Goal: Task Accomplishment & Management: Manage account settings

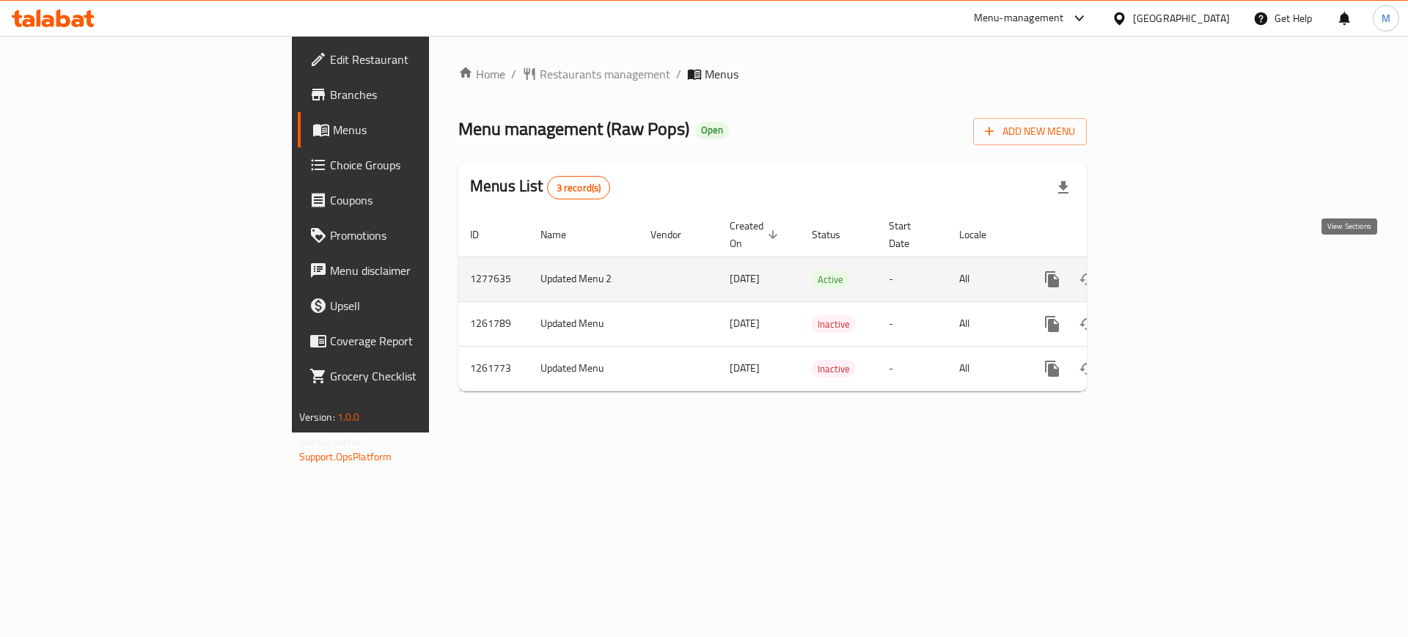
click at [1176, 262] on link "enhanced table" at bounding box center [1158, 279] width 35 height 35
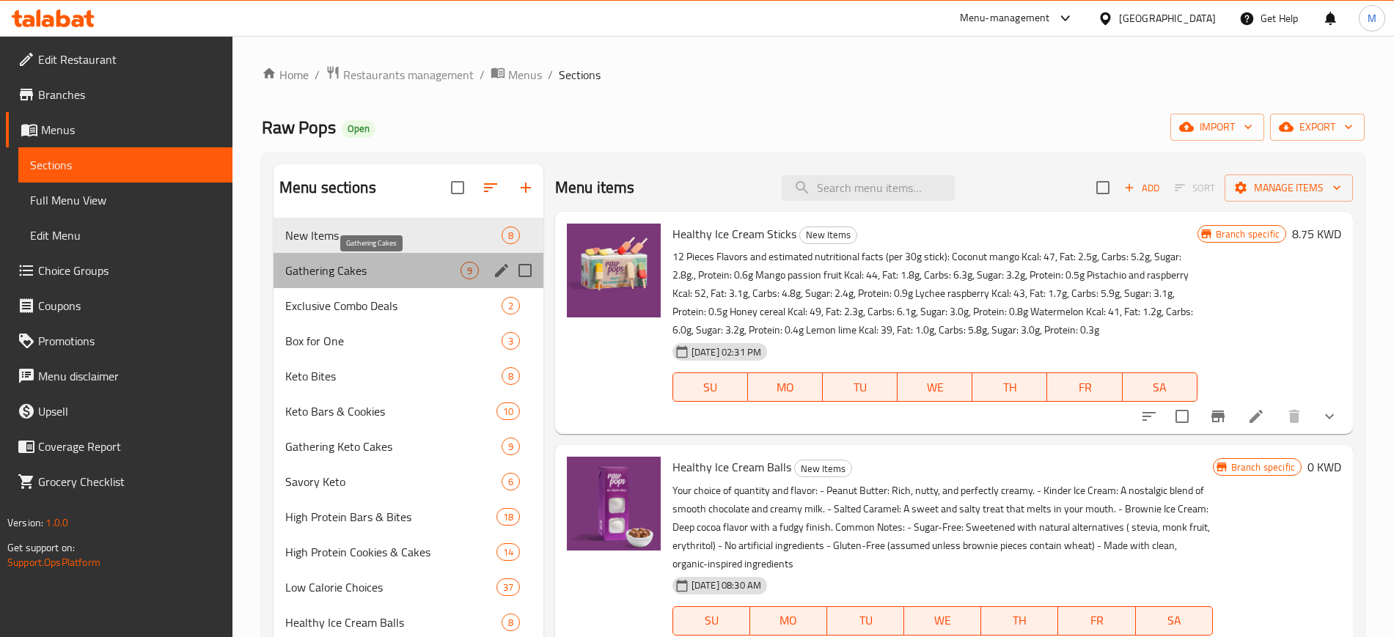
click at [329, 278] on span "Gathering Cakes" at bounding box center [372, 271] width 175 height 18
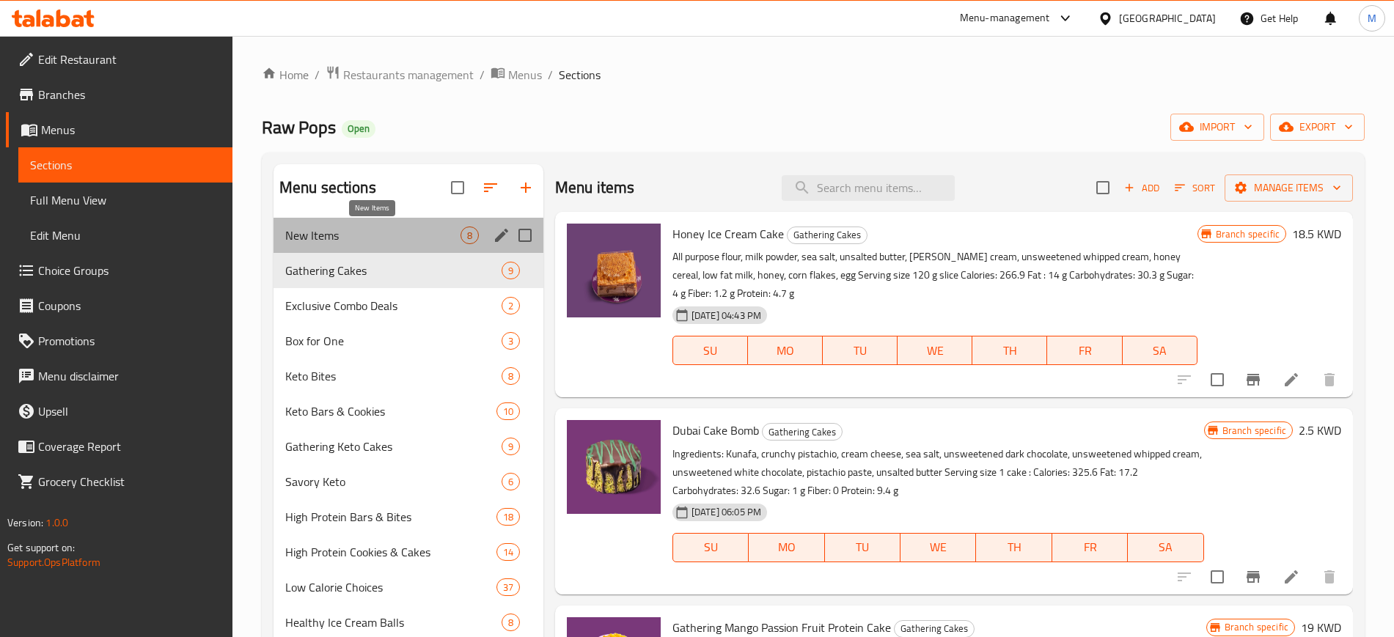
click at [362, 238] on span "New Items" at bounding box center [372, 236] width 175 height 18
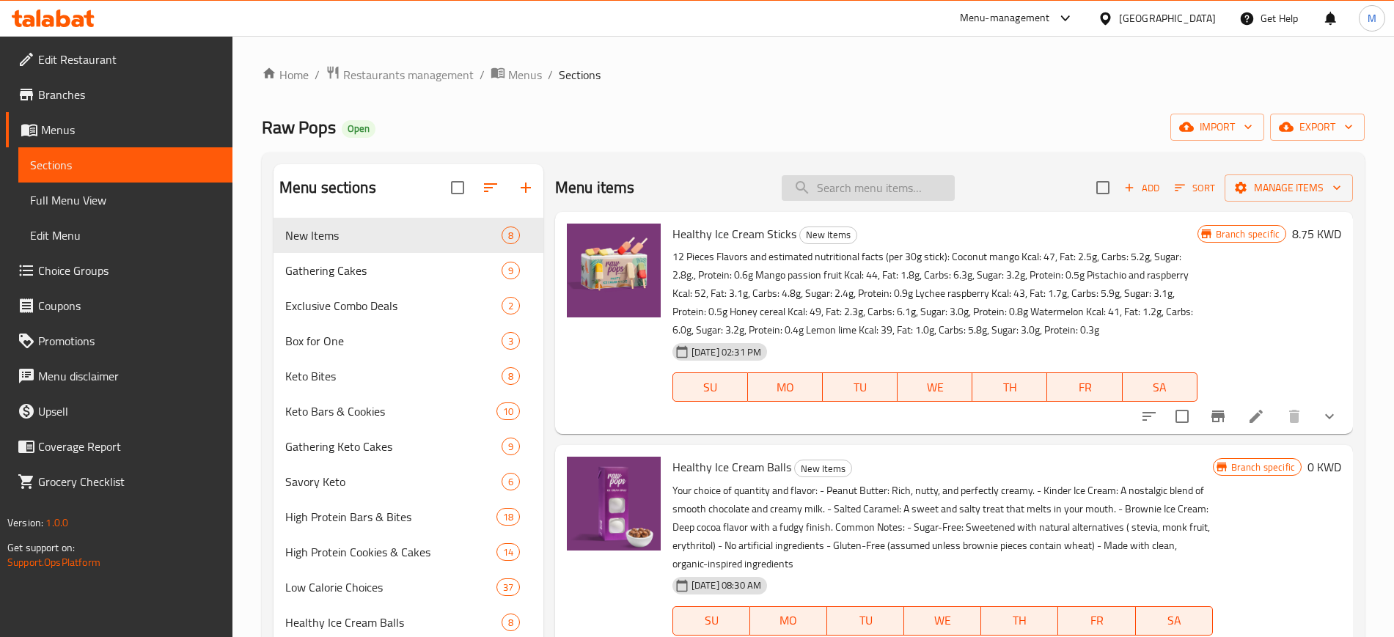
click at [855, 180] on input "search" at bounding box center [868, 188] width 173 height 26
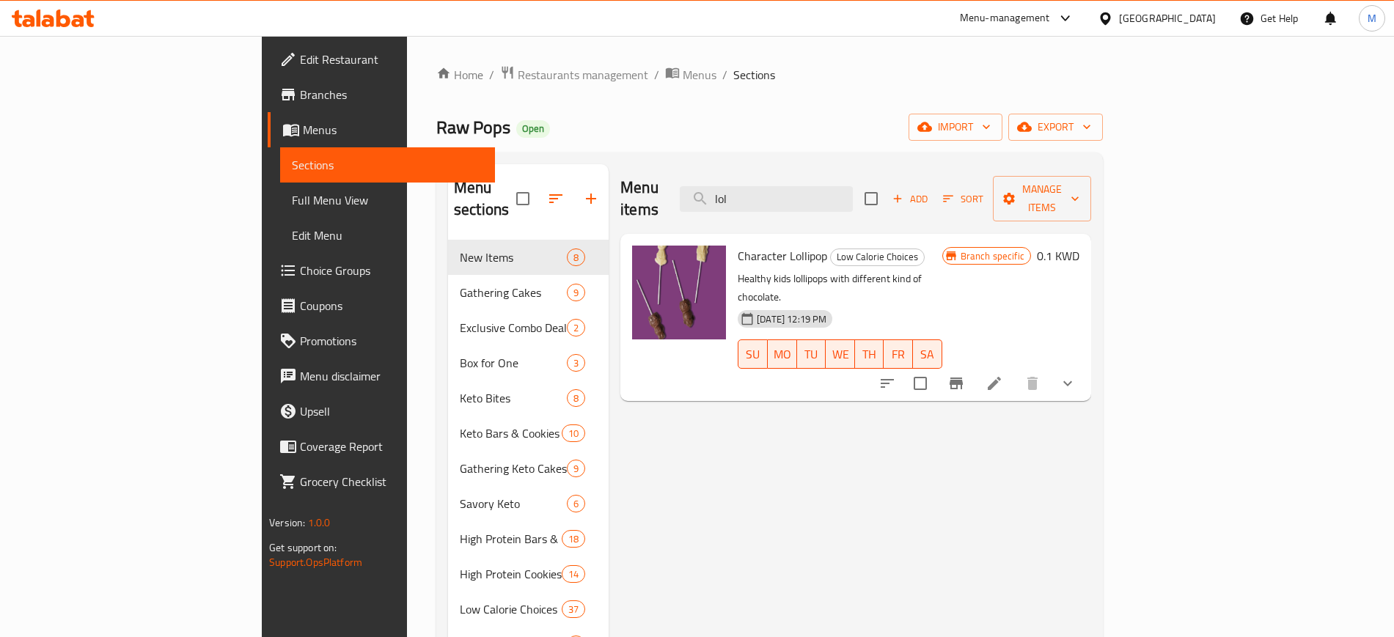
type input "lol"
click at [965, 375] on icon "Branch-specific-item" at bounding box center [957, 384] width 18 height 18
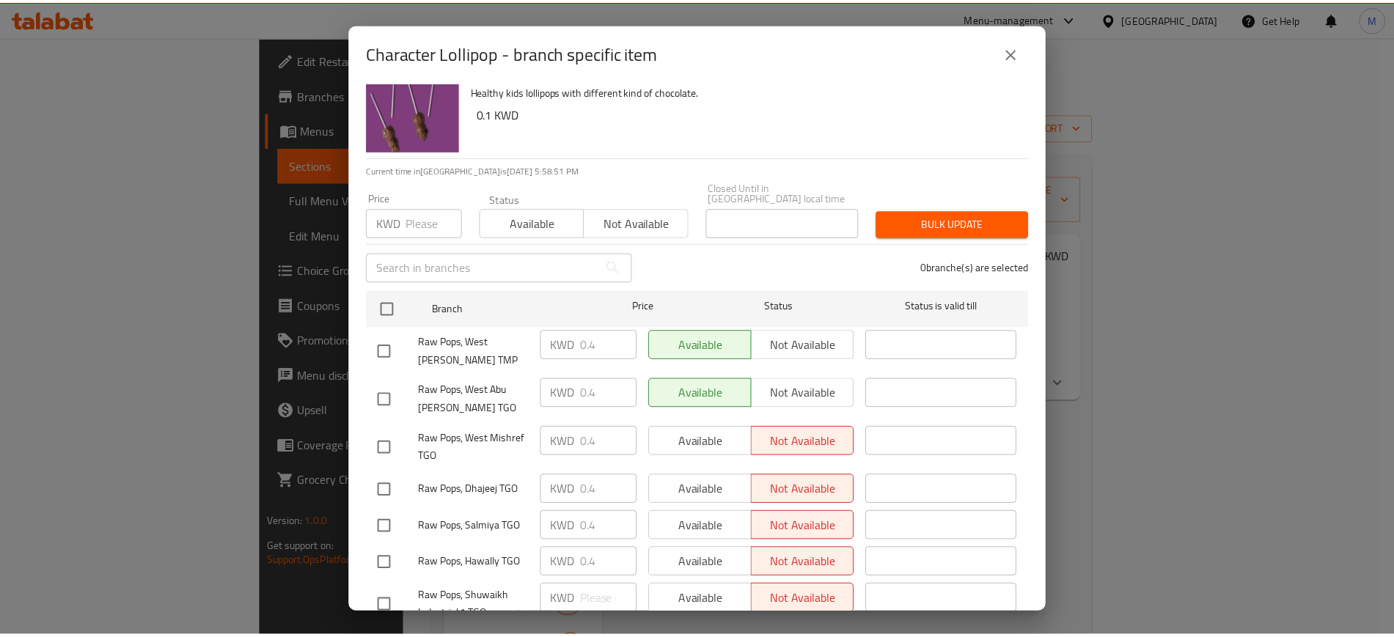
scroll to position [77, 0]
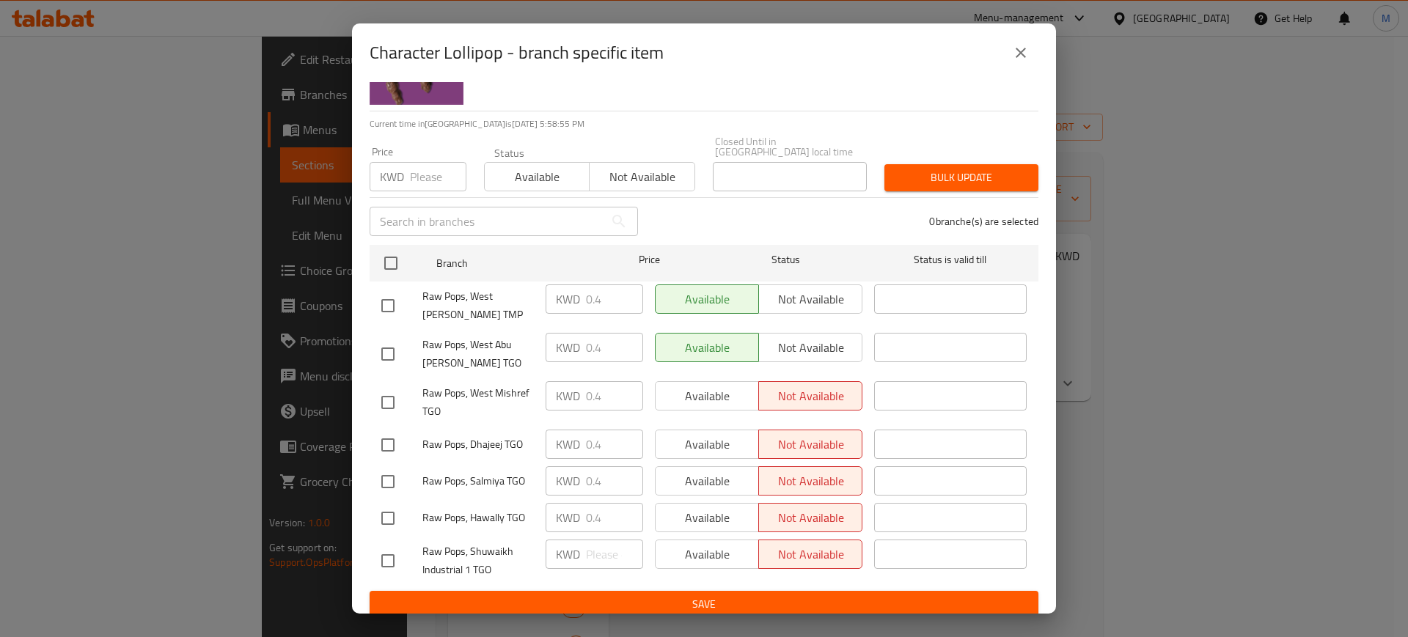
click at [1020, 59] on icon "close" at bounding box center [1021, 53] width 18 height 18
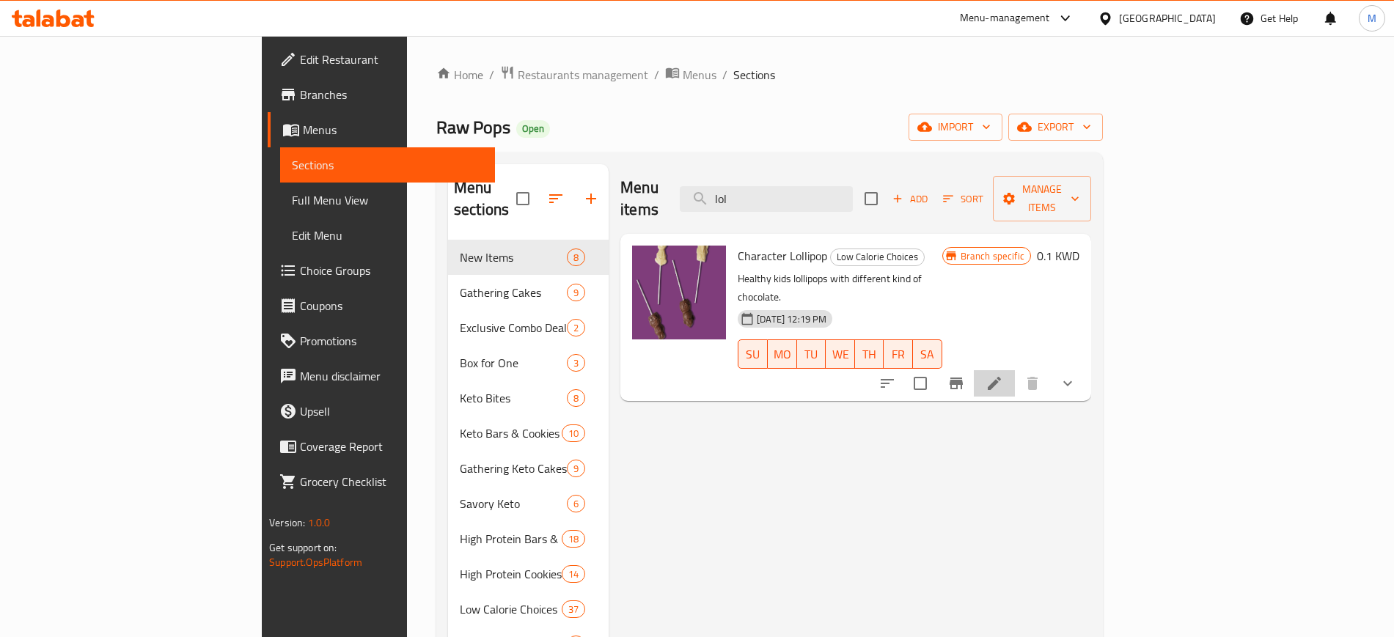
click at [1015, 370] on li at bounding box center [994, 383] width 41 height 26
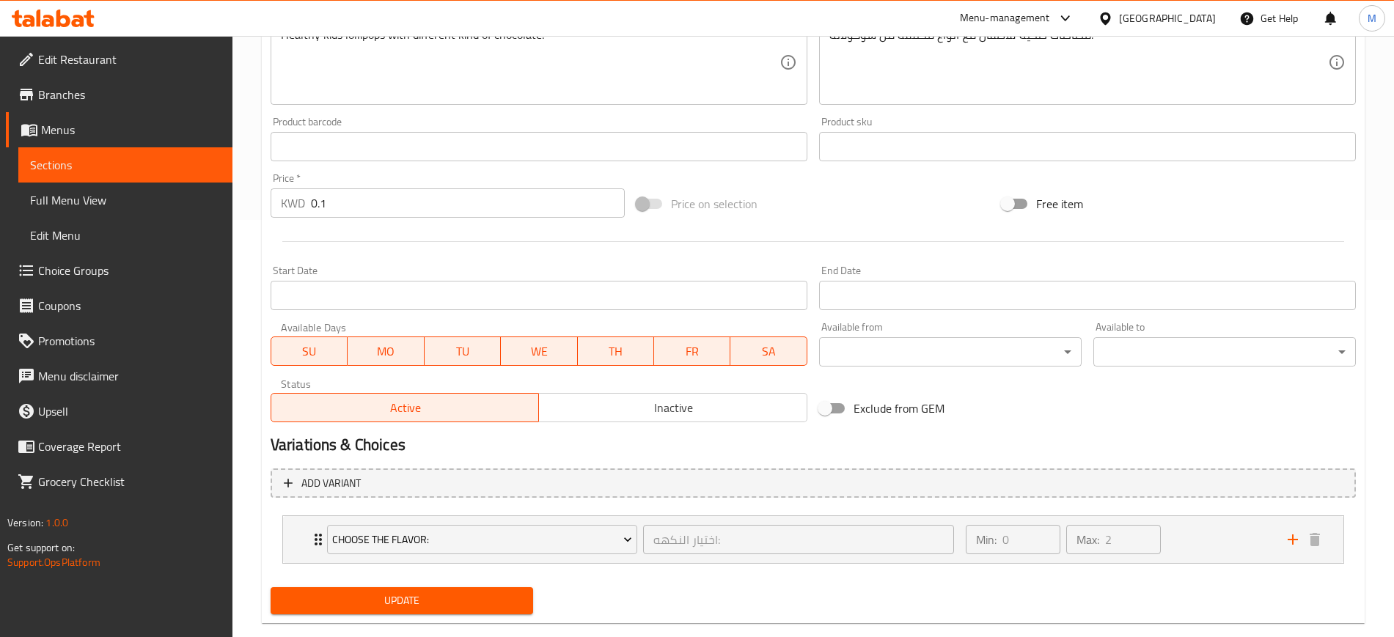
scroll to position [445, 0]
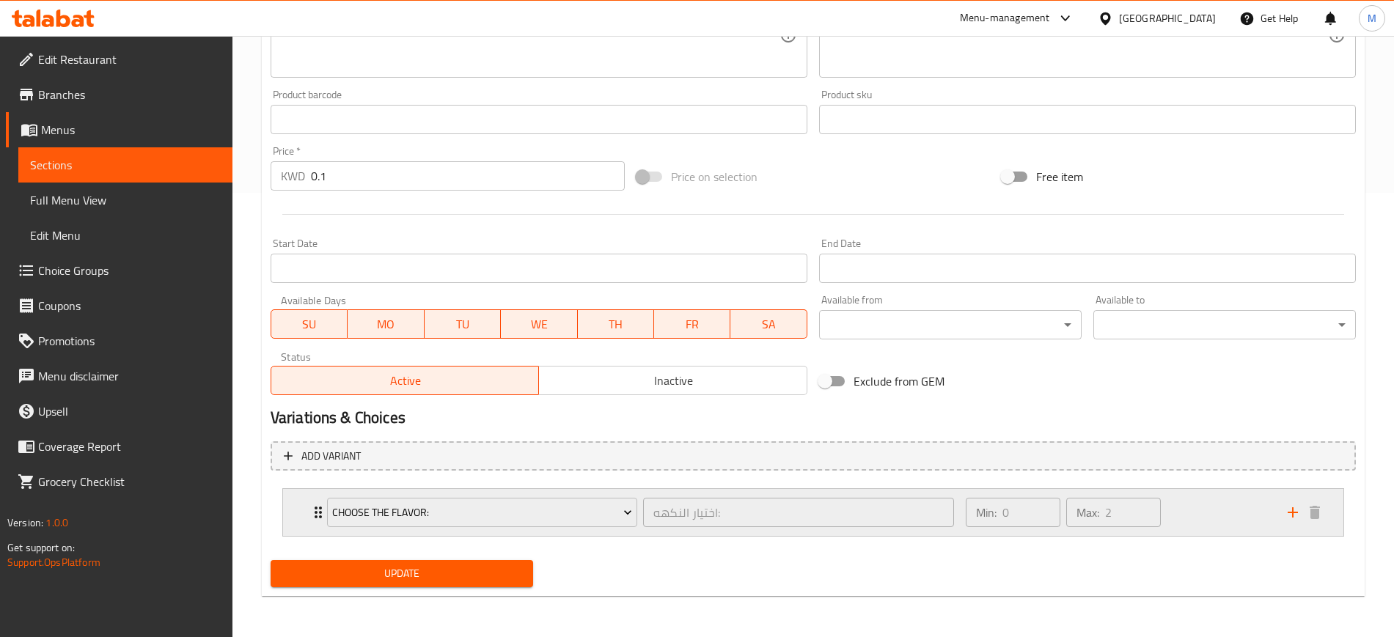
click at [1199, 511] on div "Min: 0 ​ Max: 2 ​" at bounding box center [1118, 512] width 322 height 47
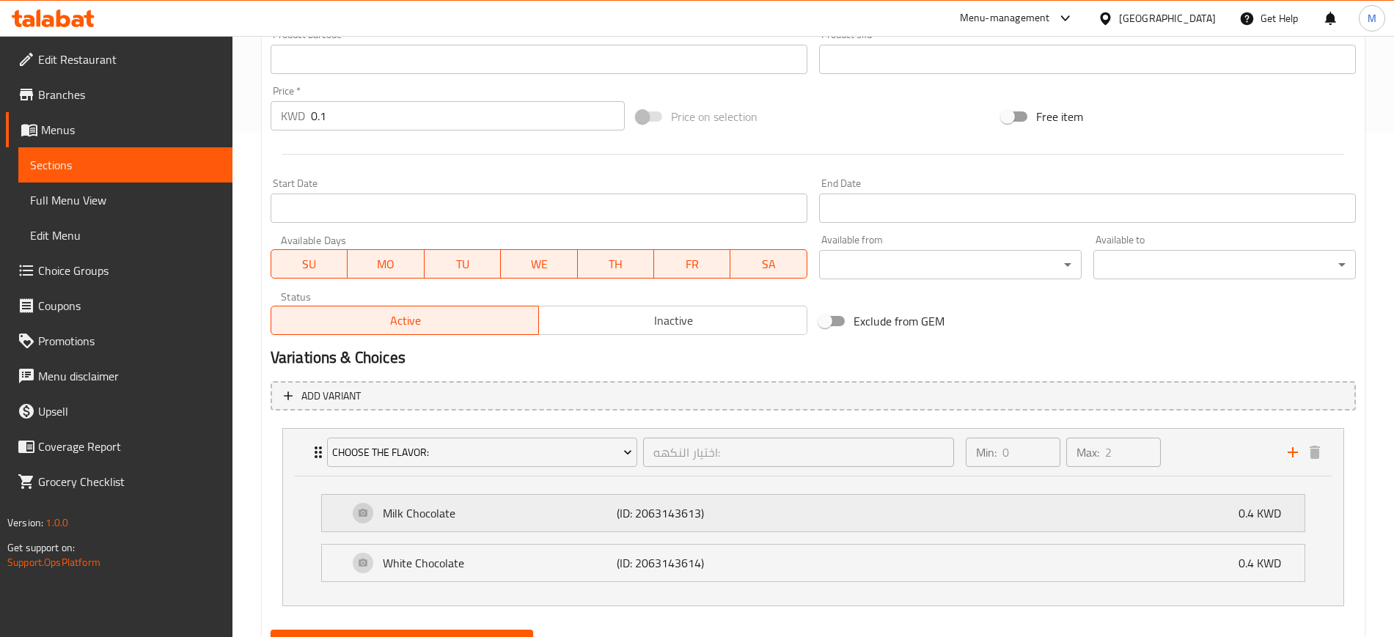
scroll to position [536, 0]
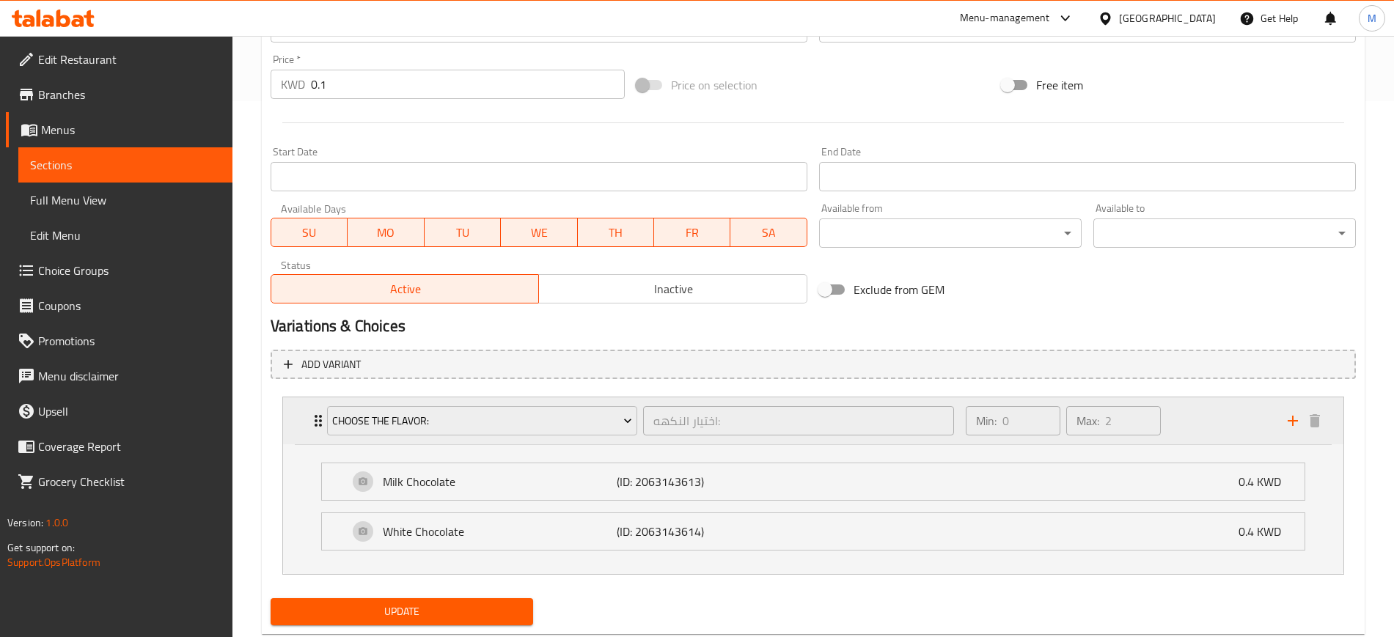
click at [1202, 420] on div "Min: 0 ​ Max: 2 ​" at bounding box center [1118, 421] width 322 height 47
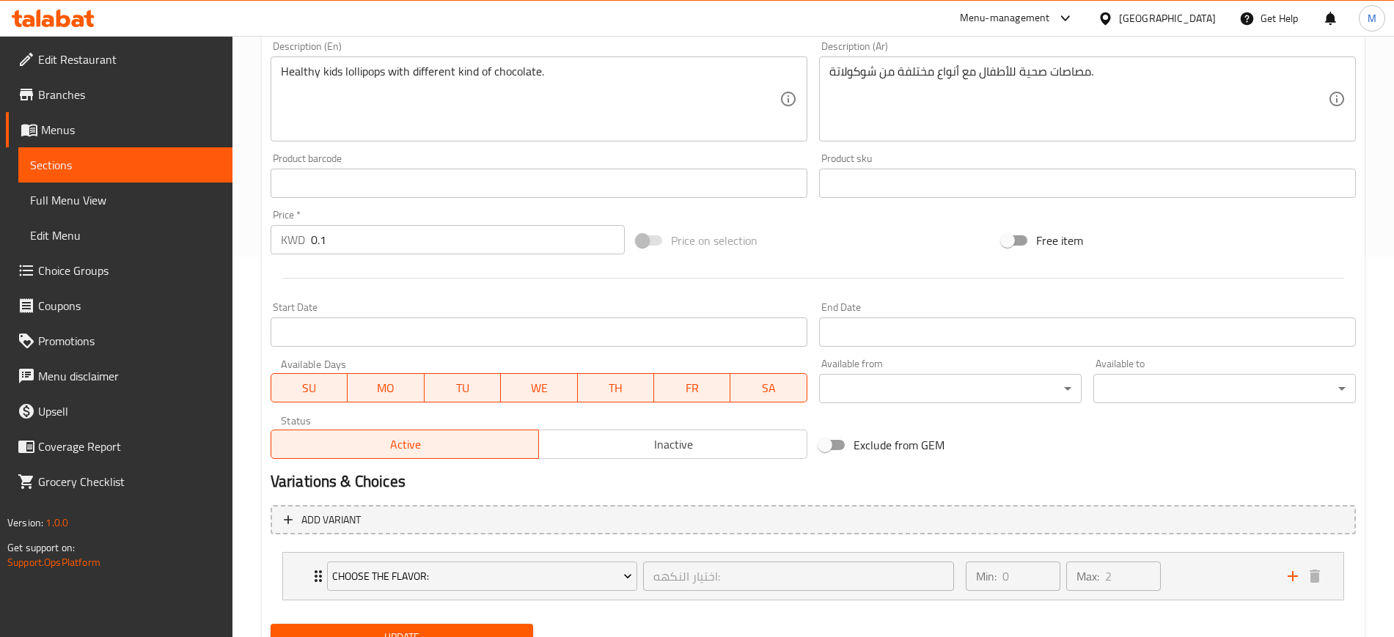
scroll to position [353, 0]
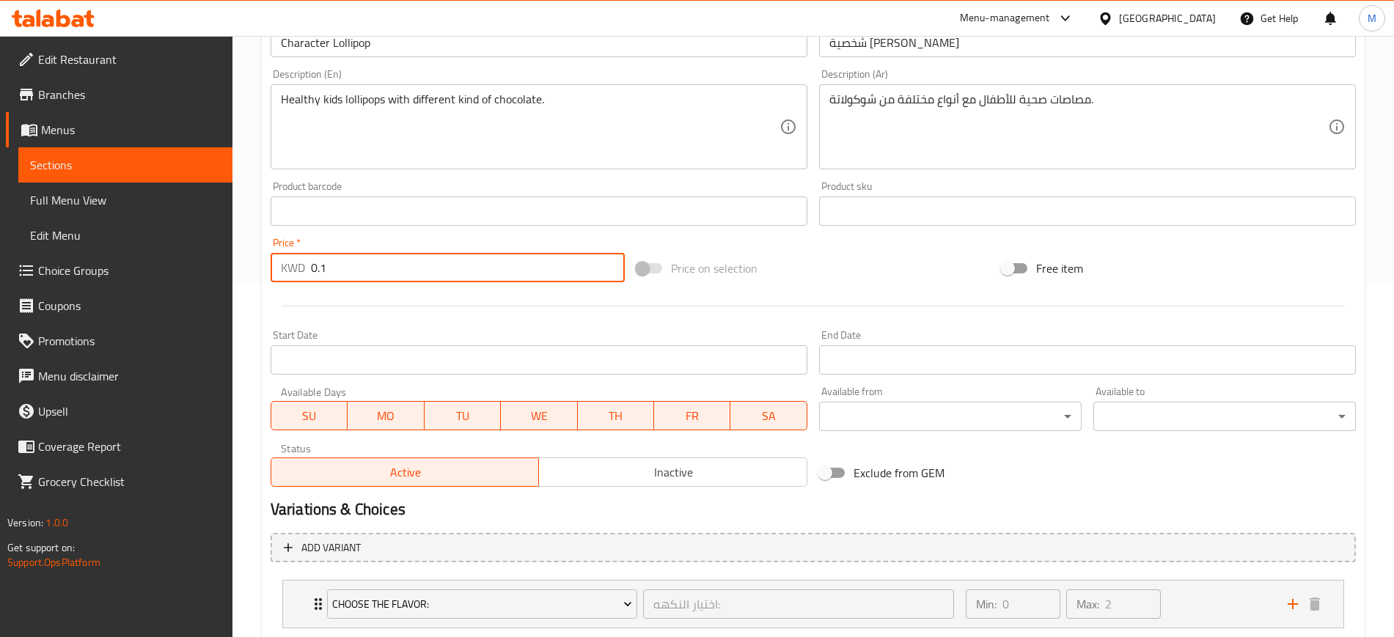
drag, startPoint x: 330, startPoint y: 266, endPoint x: 284, endPoint y: 270, distance: 46.4
click at [284, 269] on div "KWD 0.1 Price *" at bounding box center [448, 267] width 354 height 29
type input "0.4"
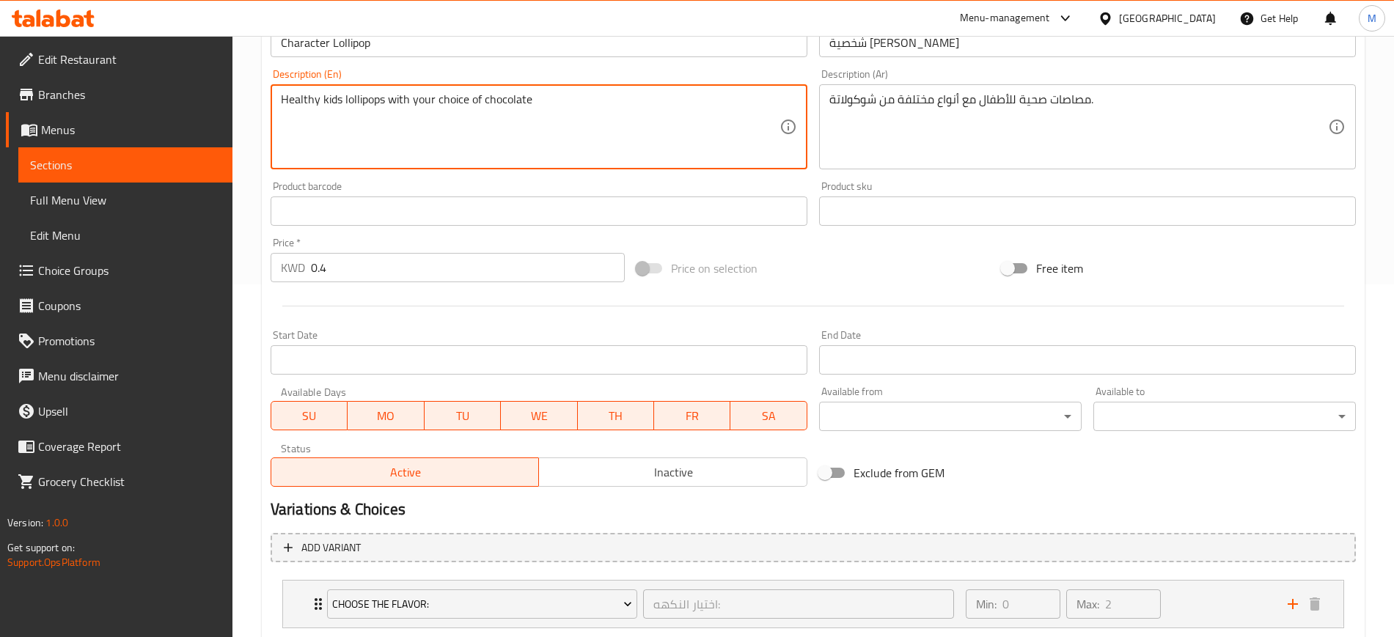
type textarea "Healthy kids lollipops with your choice of chocolate"
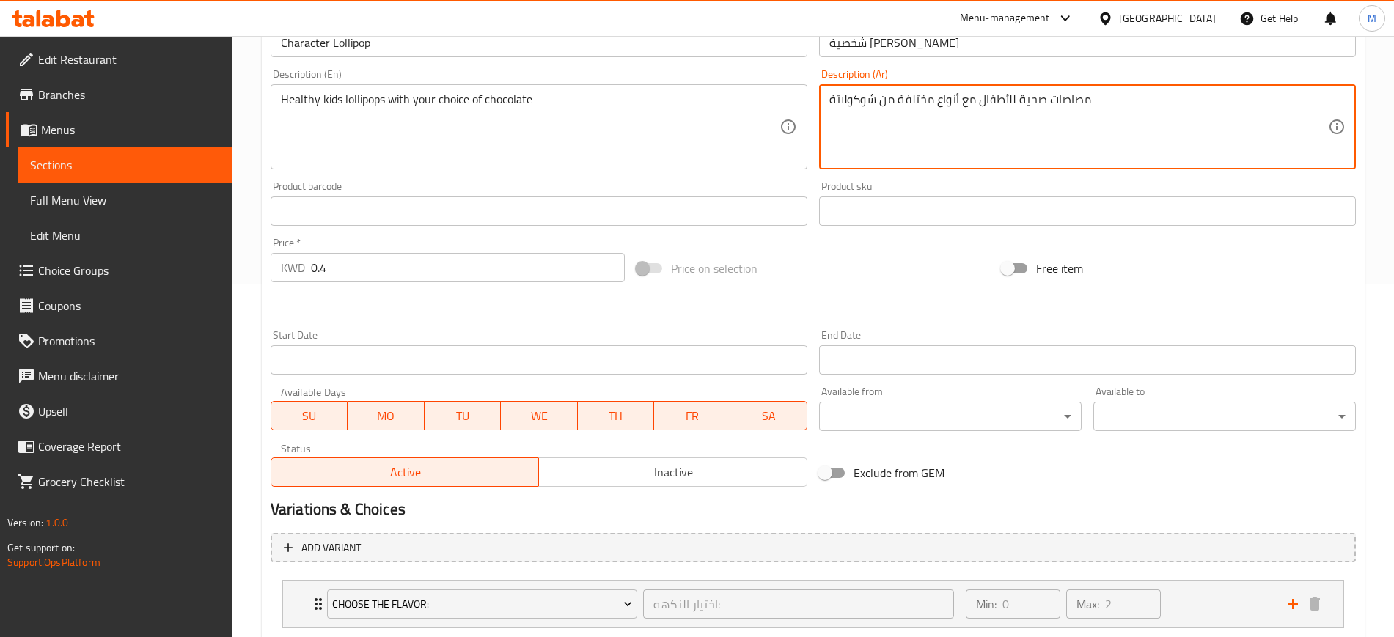
drag, startPoint x: 959, startPoint y: 93, endPoint x: 830, endPoint y: 101, distance: 128.6
click at [830, 101] on textarea "مصاصات صحية للأطفال مع أنواع مختلفة من شوكولاتة" at bounding box center [1079, 127] width 499 height 70
type textarea "مصاصات صحية للأطفال مع اختيارك من نوع الشوكولاته"
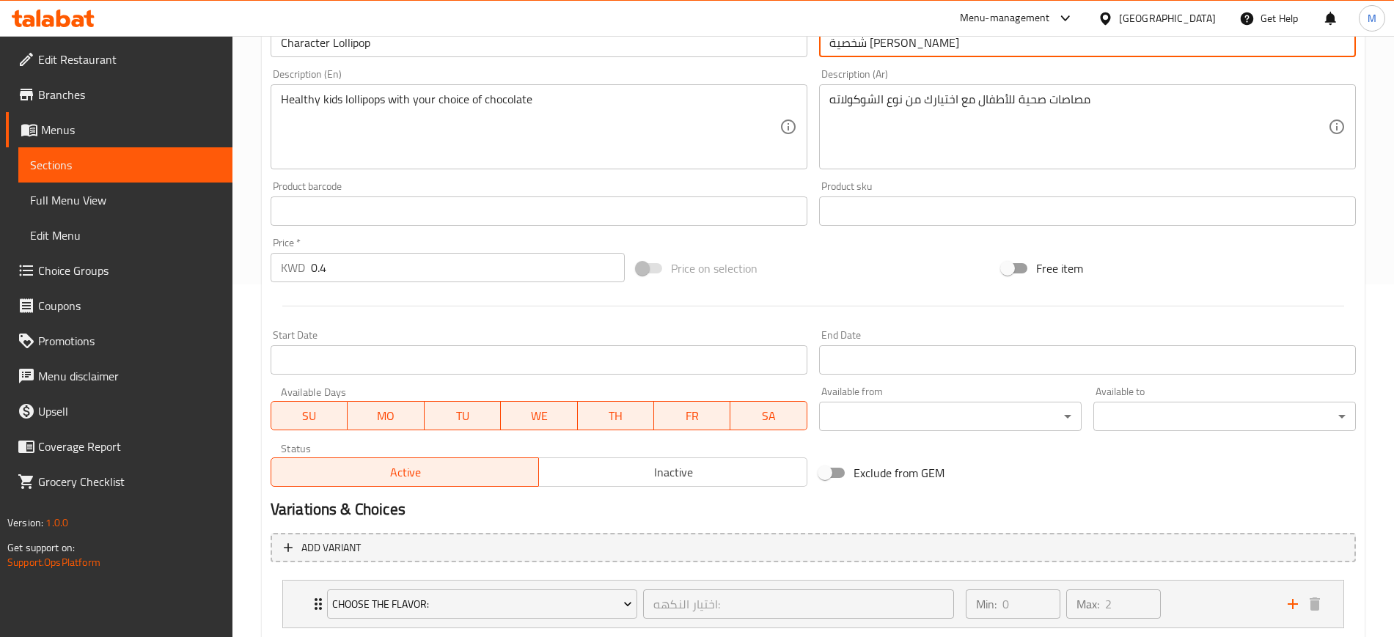
click at [948, 54] on input "شخصية [PERSON_NAME]" at bounding box center [1087, 42] width 537 height 29
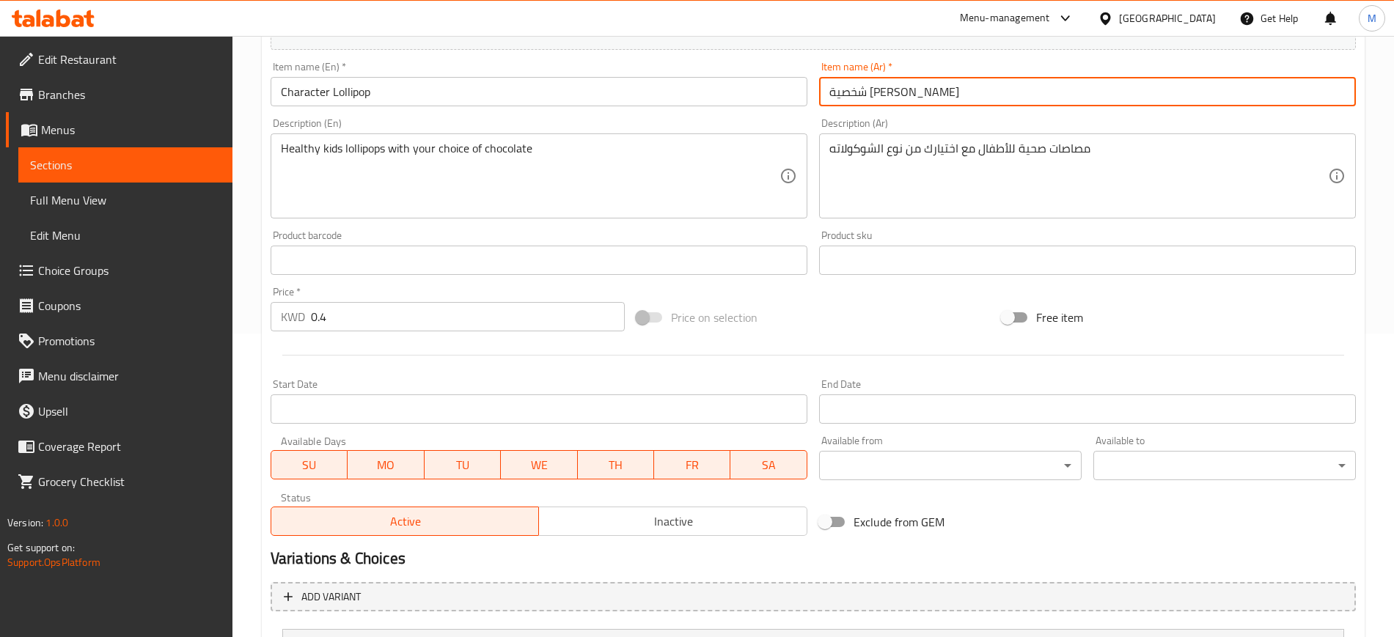
scroll to position [261, 0]
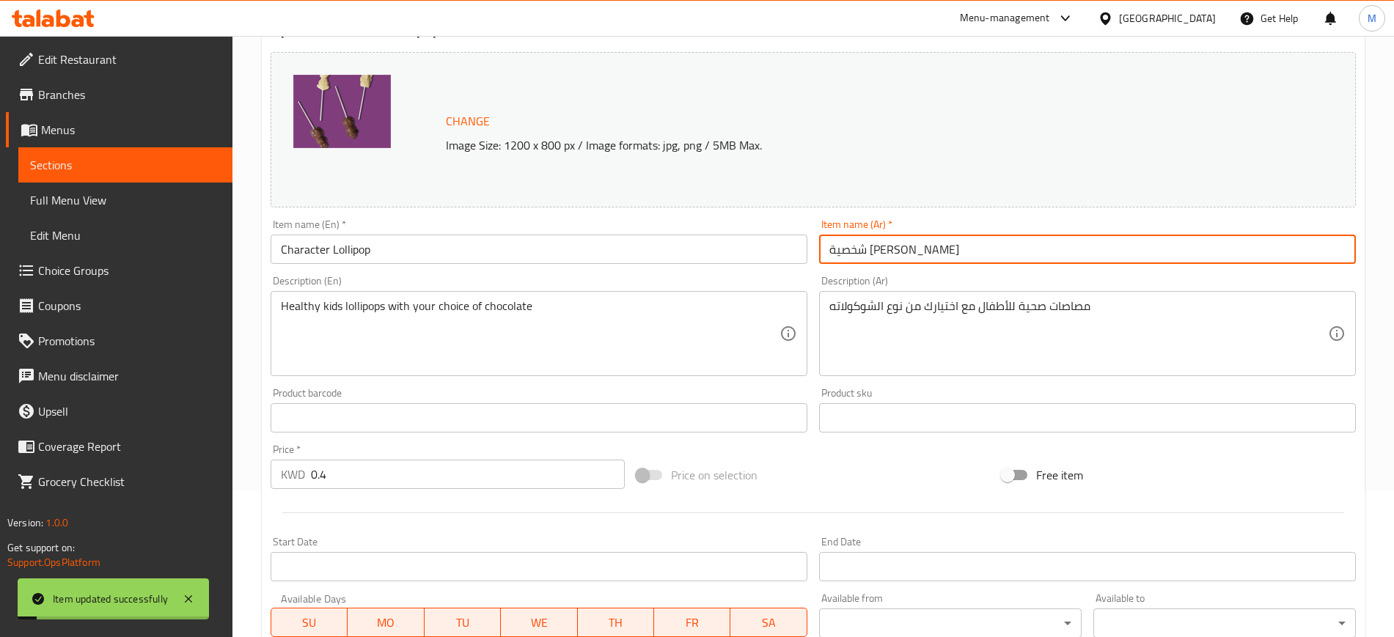
scroll to position [0, 0]
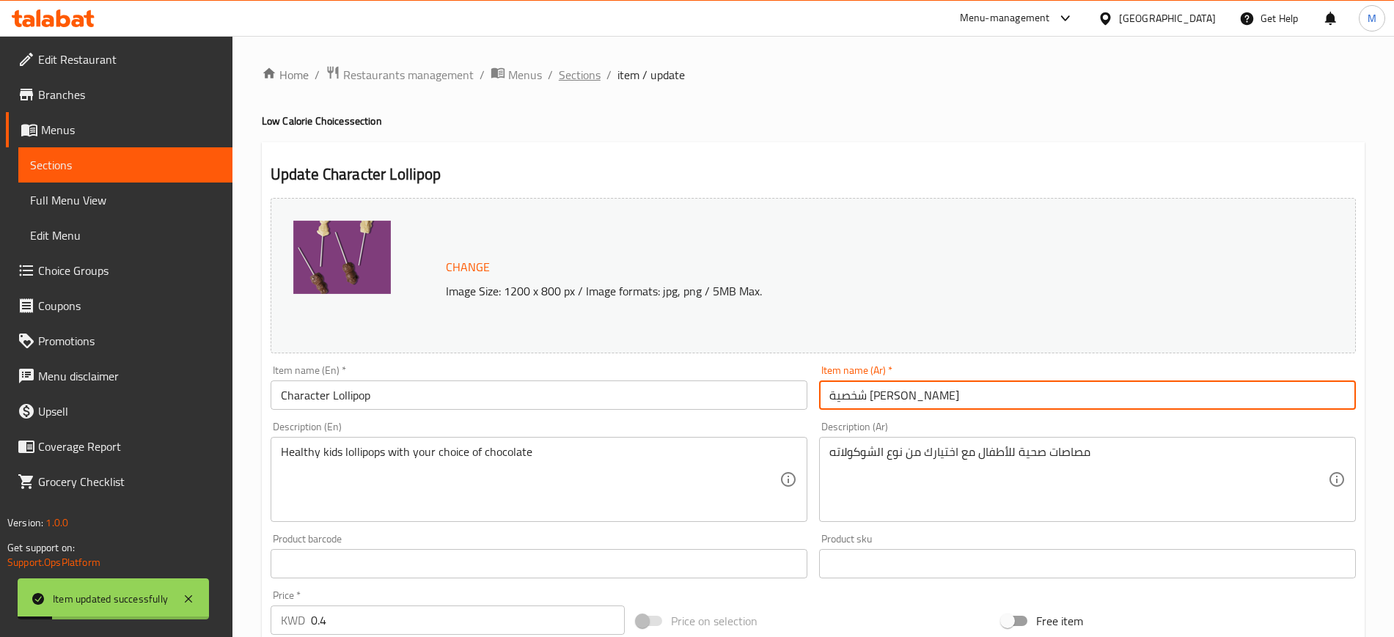
click at [566, 73] on span "Sections" at bounding box center [580, 75] width 42 height 18
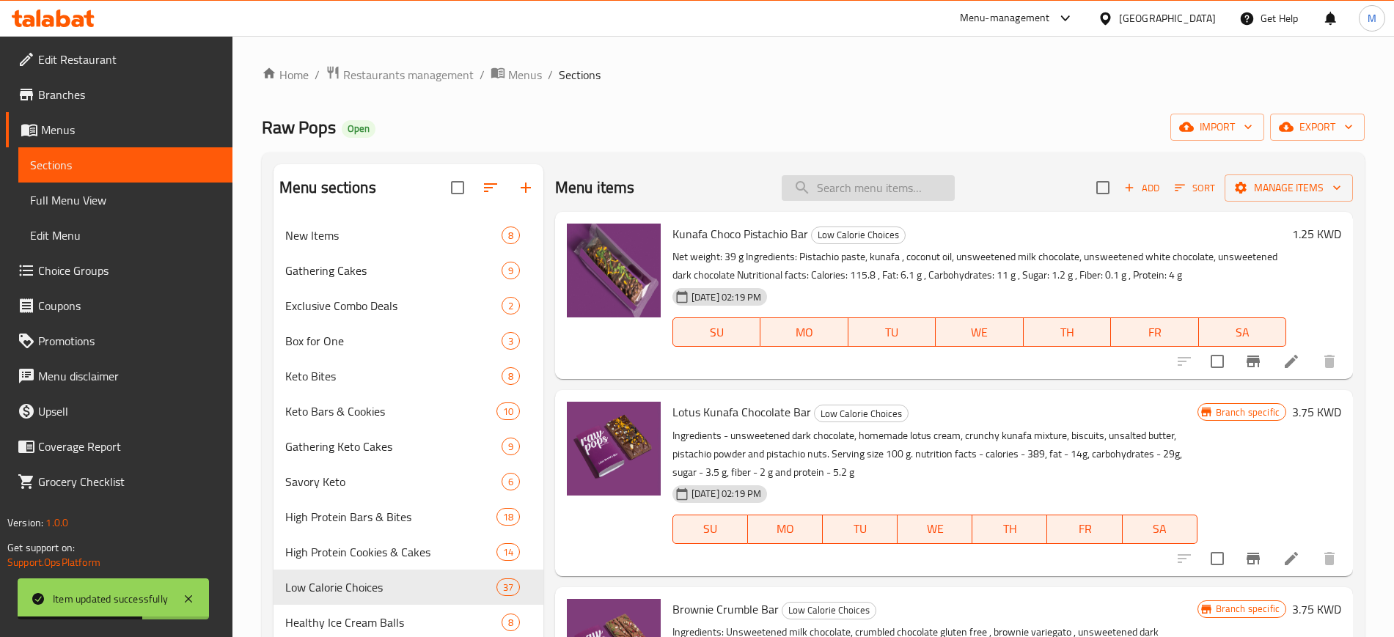
click at [841, 186] on input "search" at bounding box center [868, 188] width 173 height 26
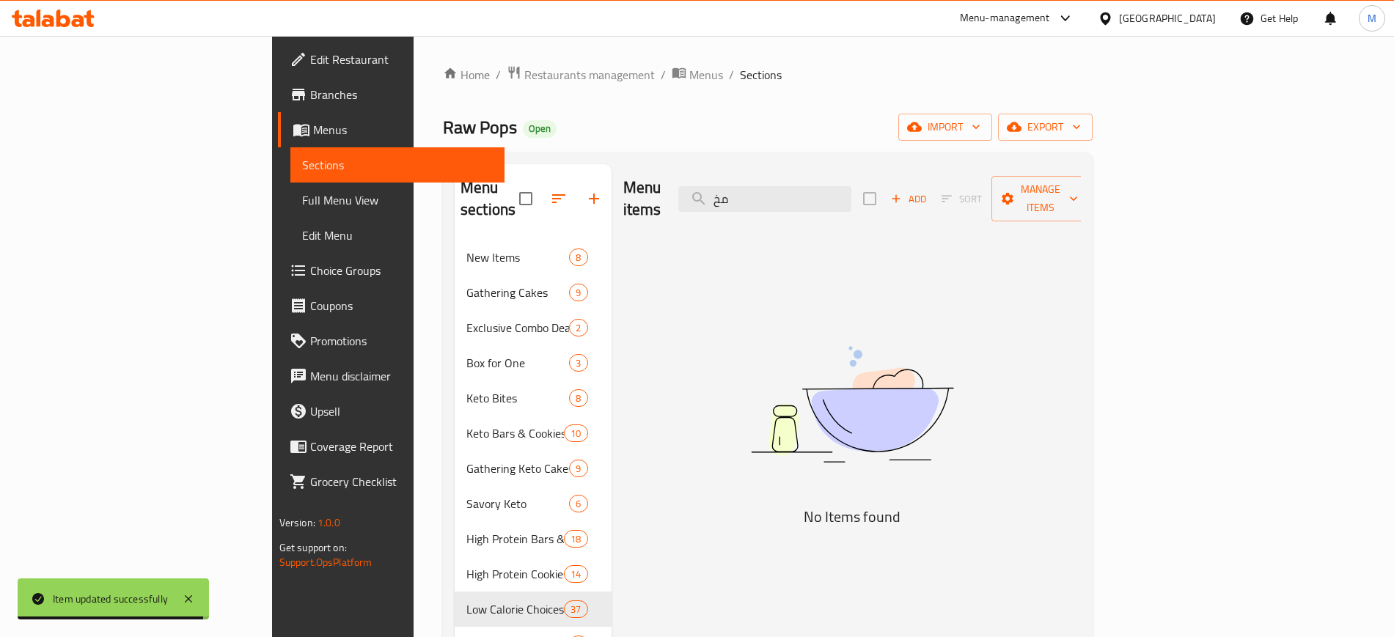
type input "م"
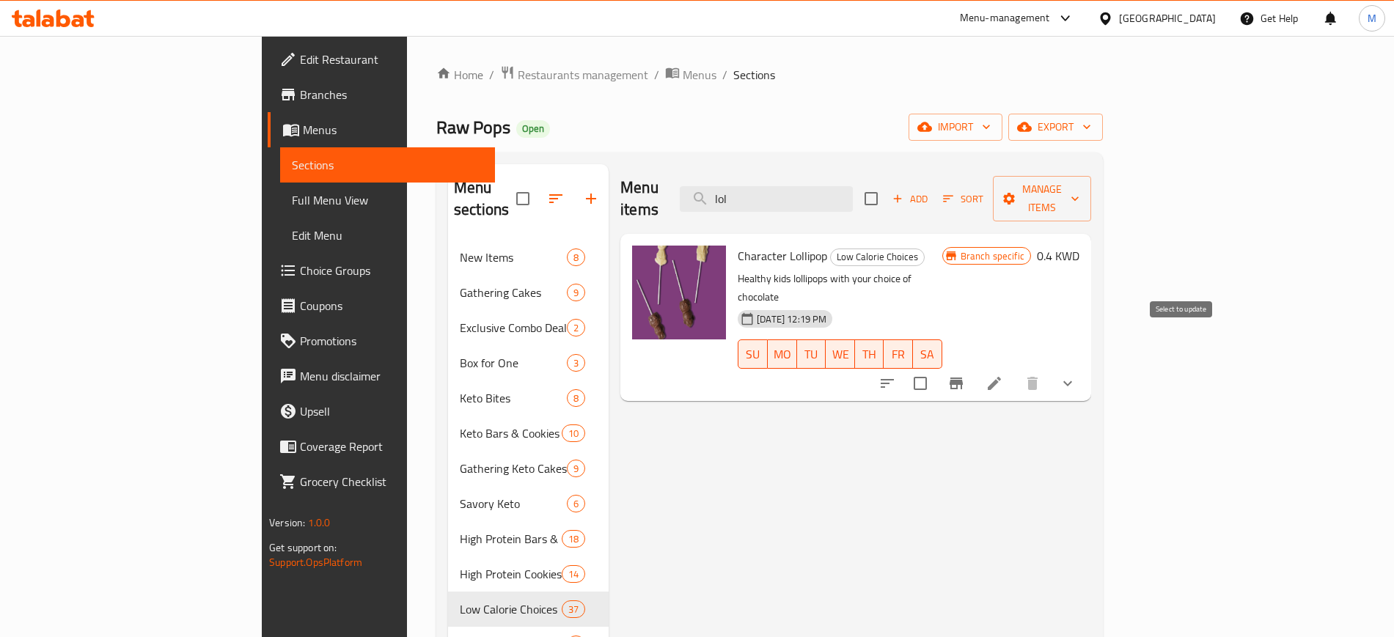
type input "lol"
drag, startPoint x: 1182, startPoint y: 345, endPoint x: 1318, endPoint y: 216, distance: 186.8
click at [936, 368] on input "checkbox" at bounding box center [920, 383] width 31 height 31
checkbox input "true"
click at [1080, 191] on span "Manage items" at bounding box center [1042, 198] width 75 height 37
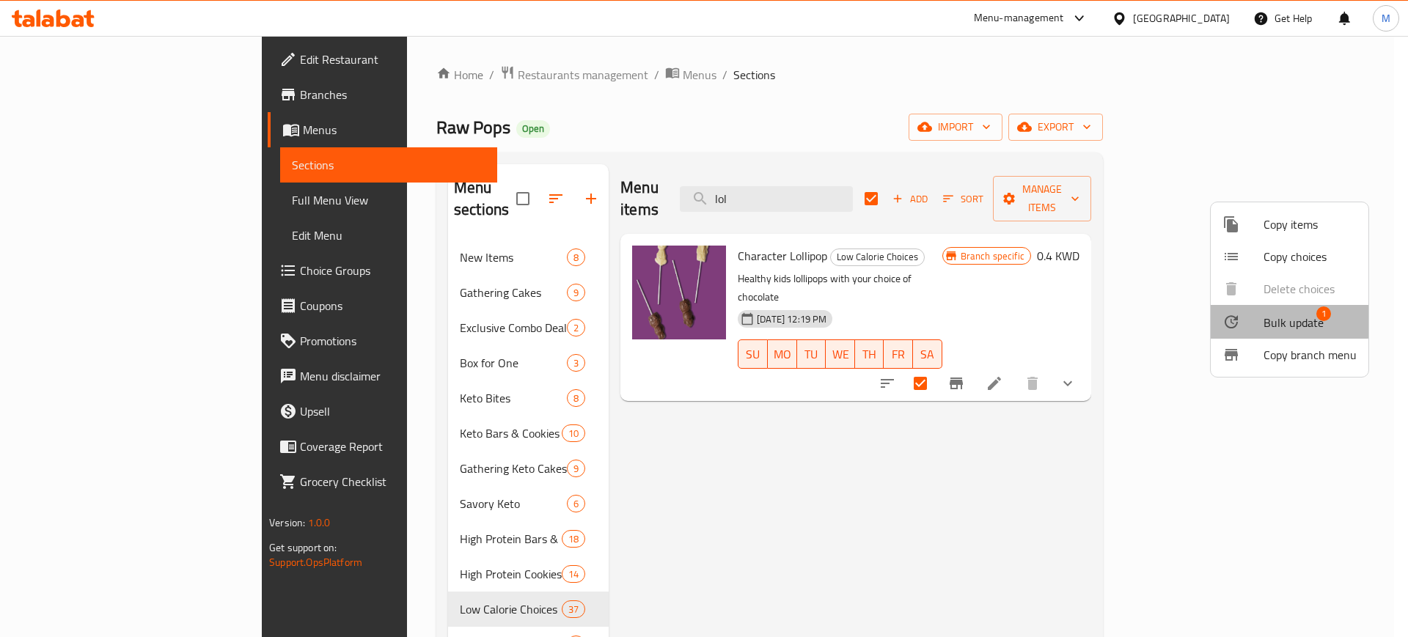
click at [1286, 315] on span "Bulk update" at bounding box center [1294, 323] width 60 height 18
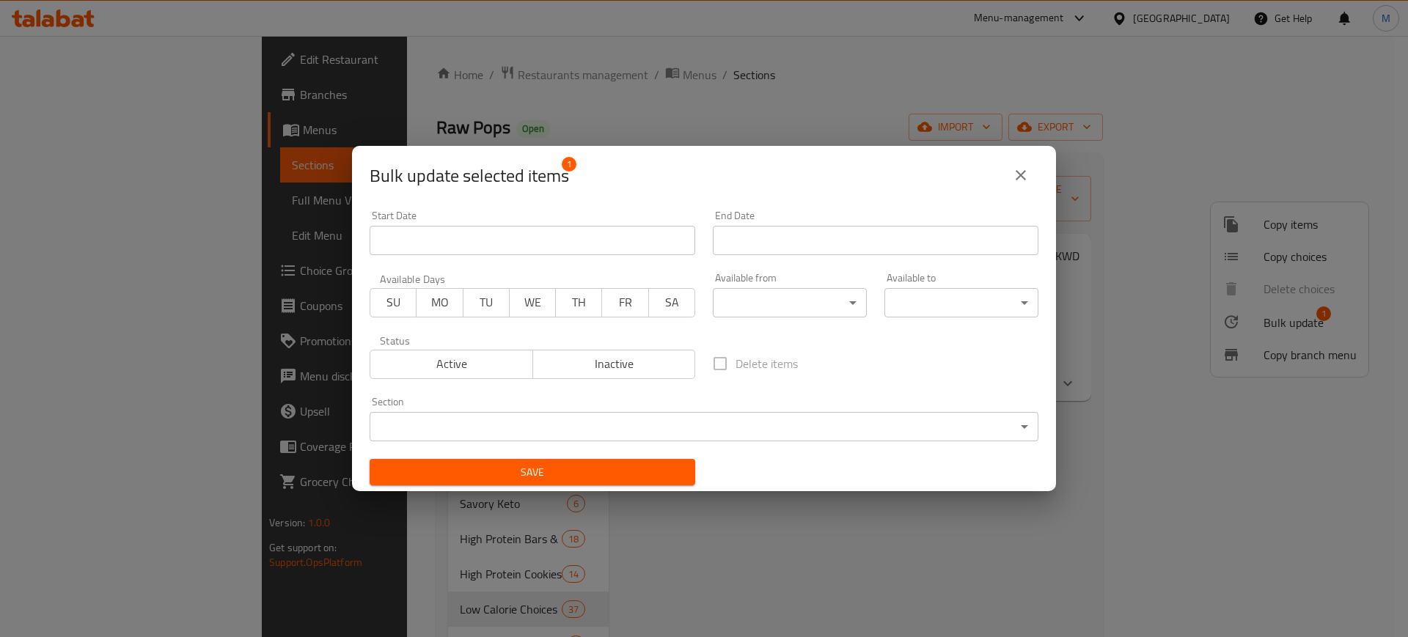
click at [431, 439] on body "​ Menu-management [GEOGRAPHIC_DATA] Get Help M Edit Restaurant Branches Menus S…" at bounding box center [704, 337] width 1408 height 602
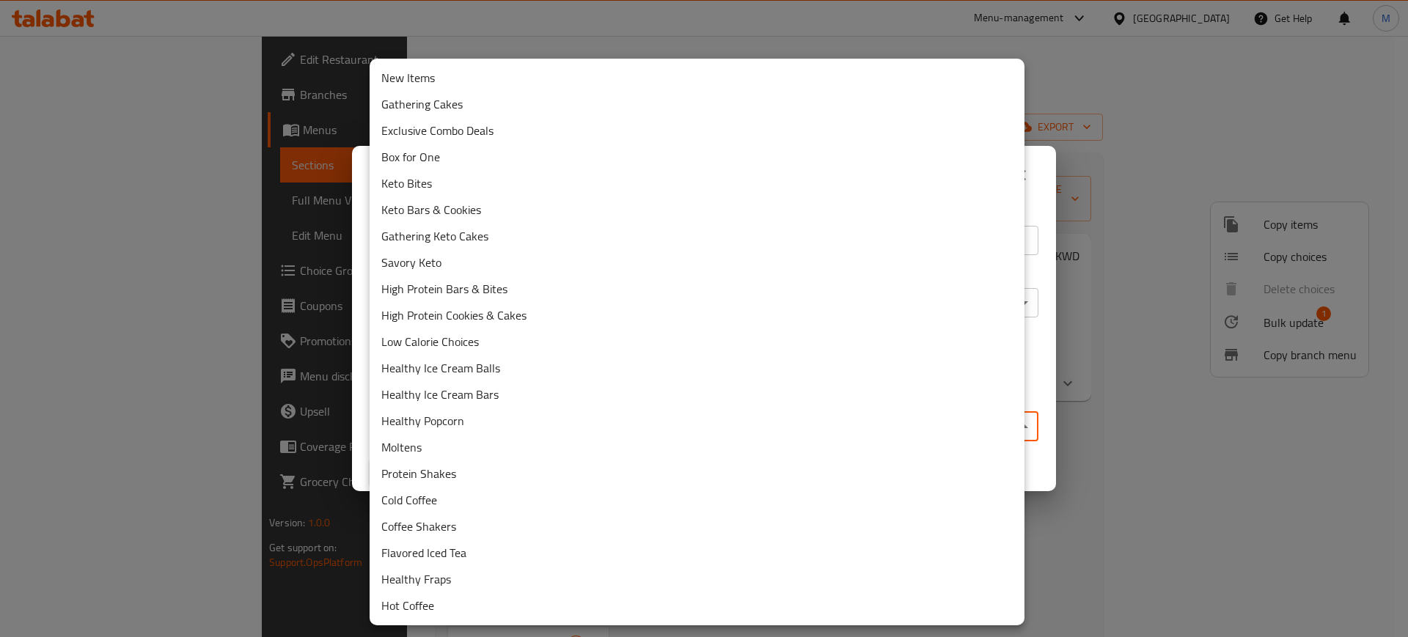
click at [497, 74] on li "New Items" at bounding box center [697, 78] width 655 height 26
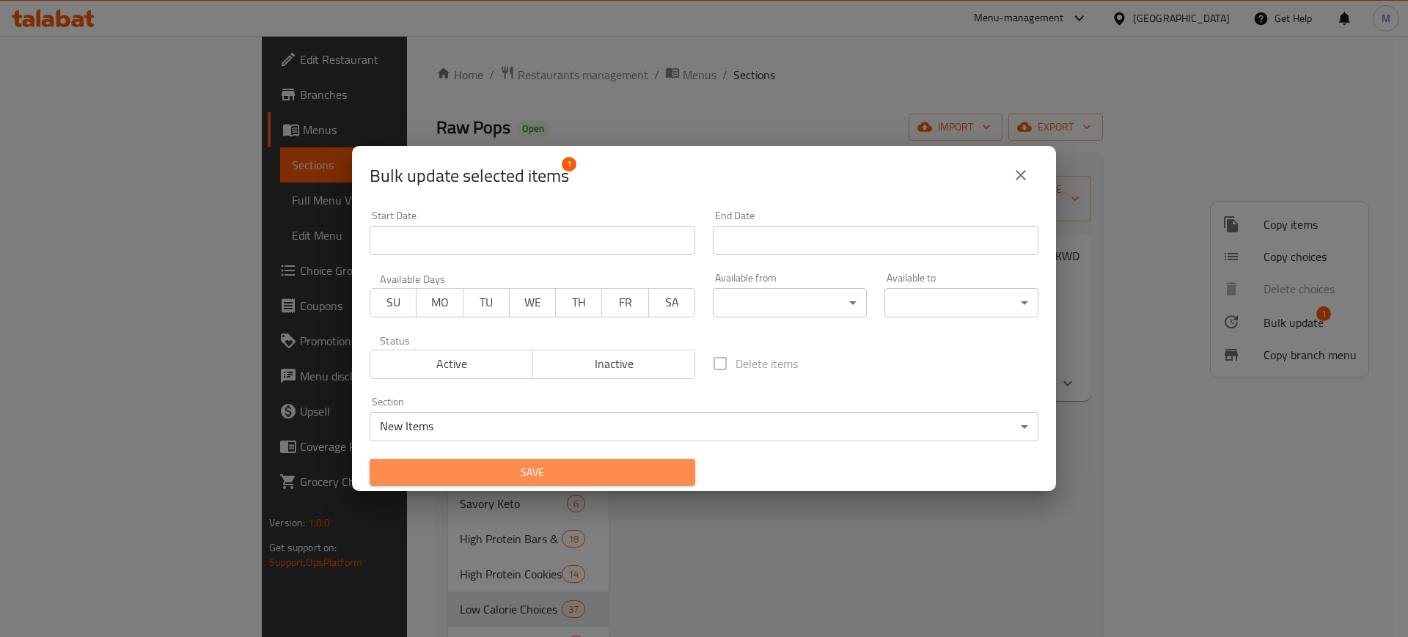
drag, startPoint x: 577, startPoint y: 484, endPoint x: 576, endPoint y: 475, distance: 9.6
click at [576, 478] on button "Save" at bounding box center [533, 472] width 326 height 27
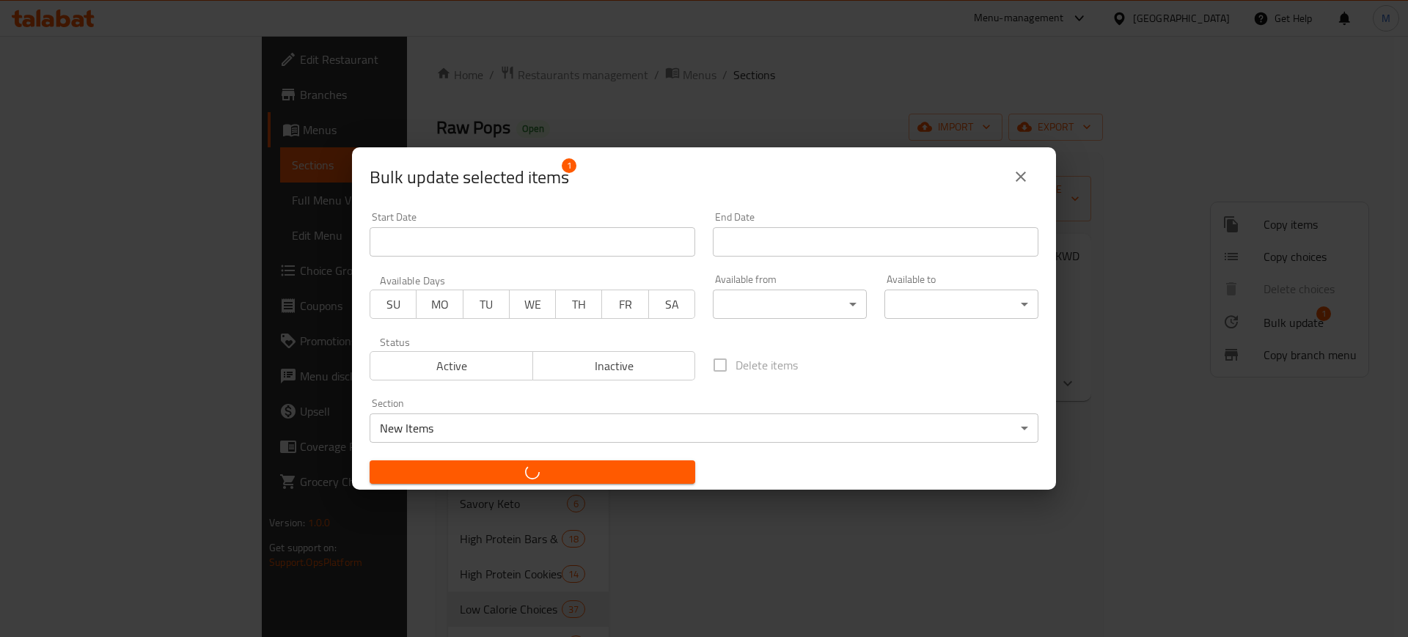
checkbox input "false"
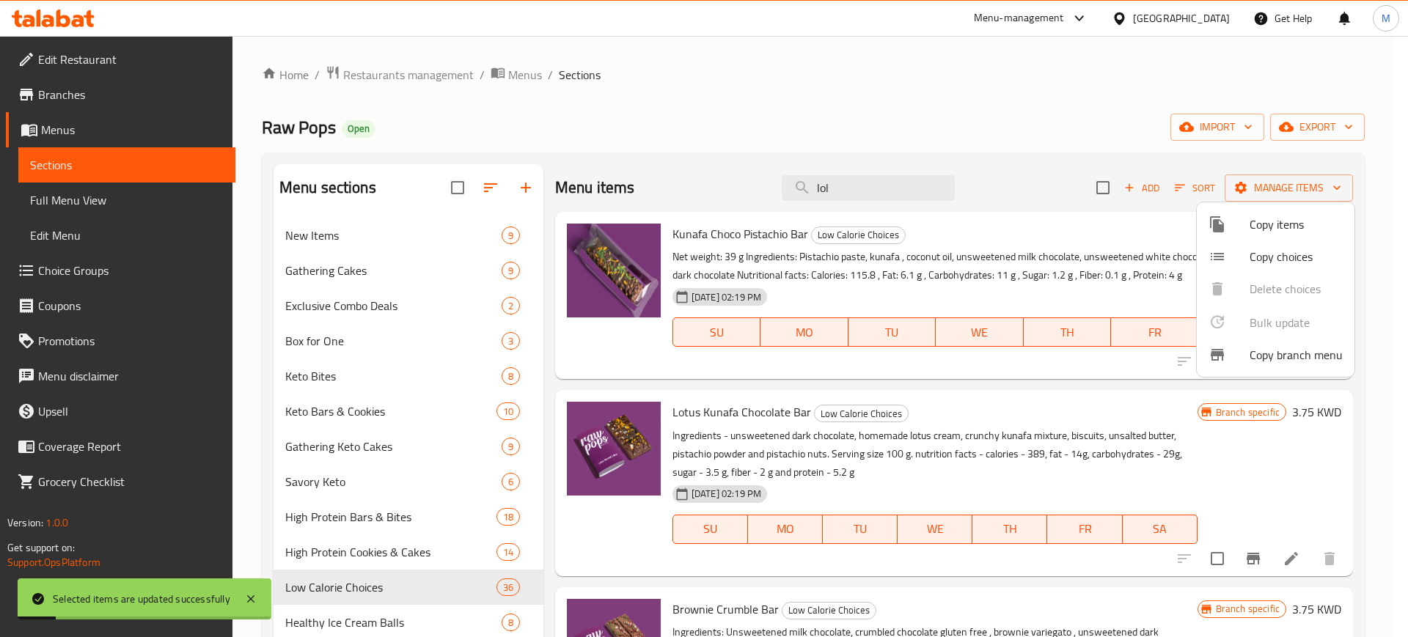
click at [395, 231] on div at bounding box center [704, 318] width 1408 height 637
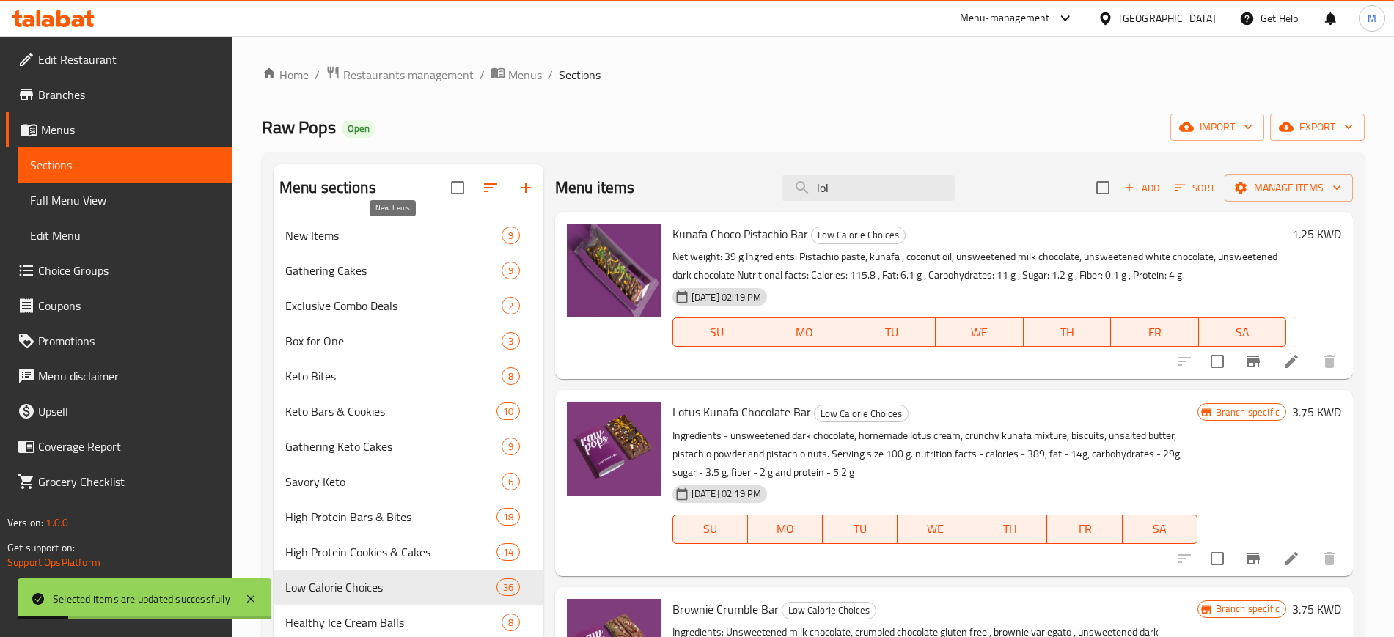
click at [390, 235] on span "New Items" at bounding box center [393, 236] width 216 height 18
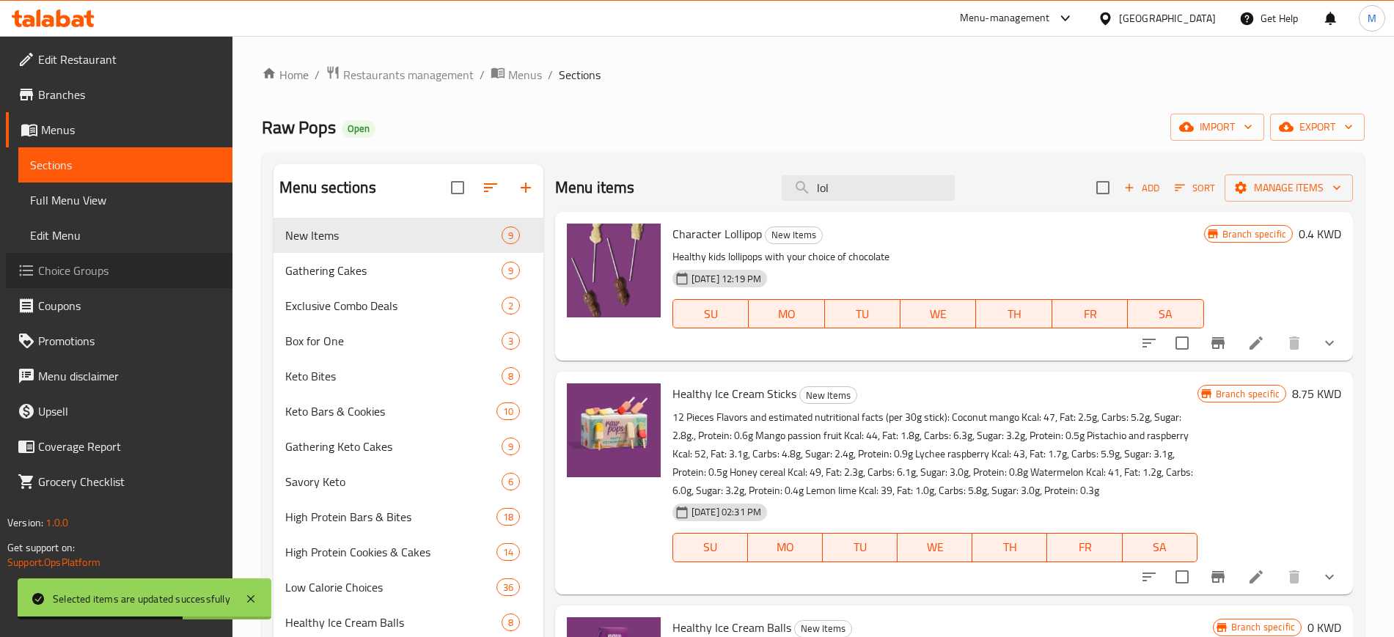
click at [93, 266] on span "Choice Groups" at bounding box center [129, 271] width 183 height 18
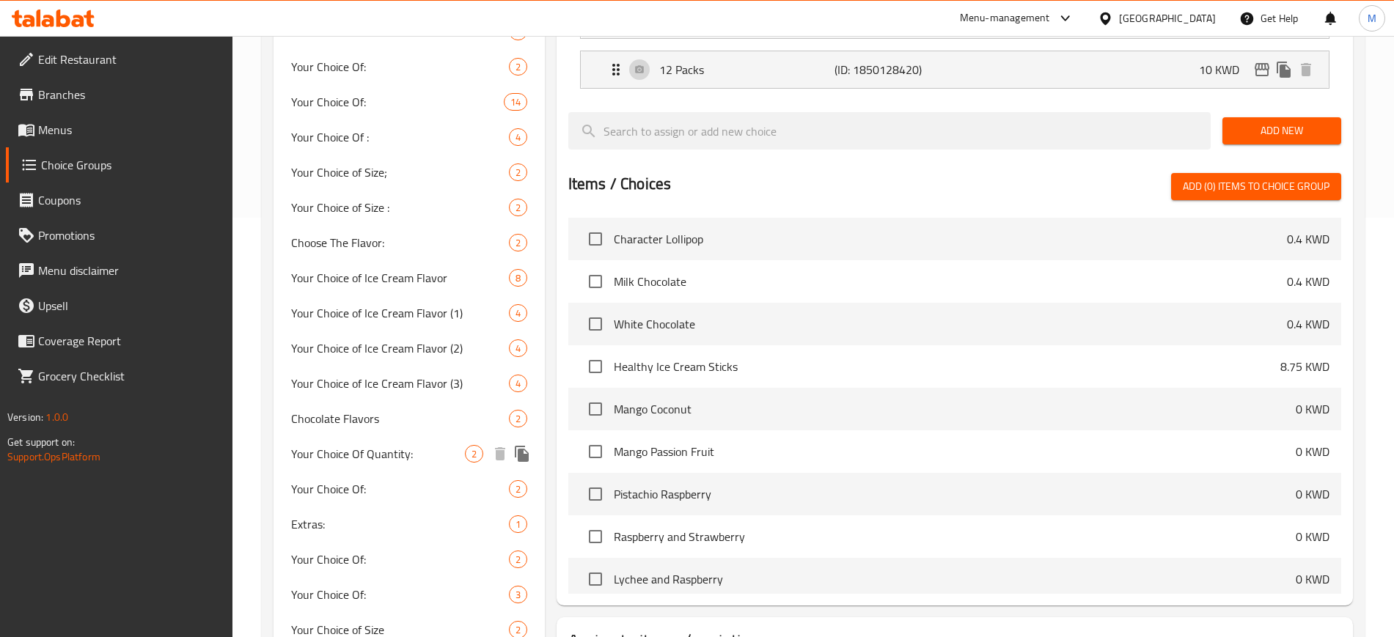
scroll to position [328, 0]
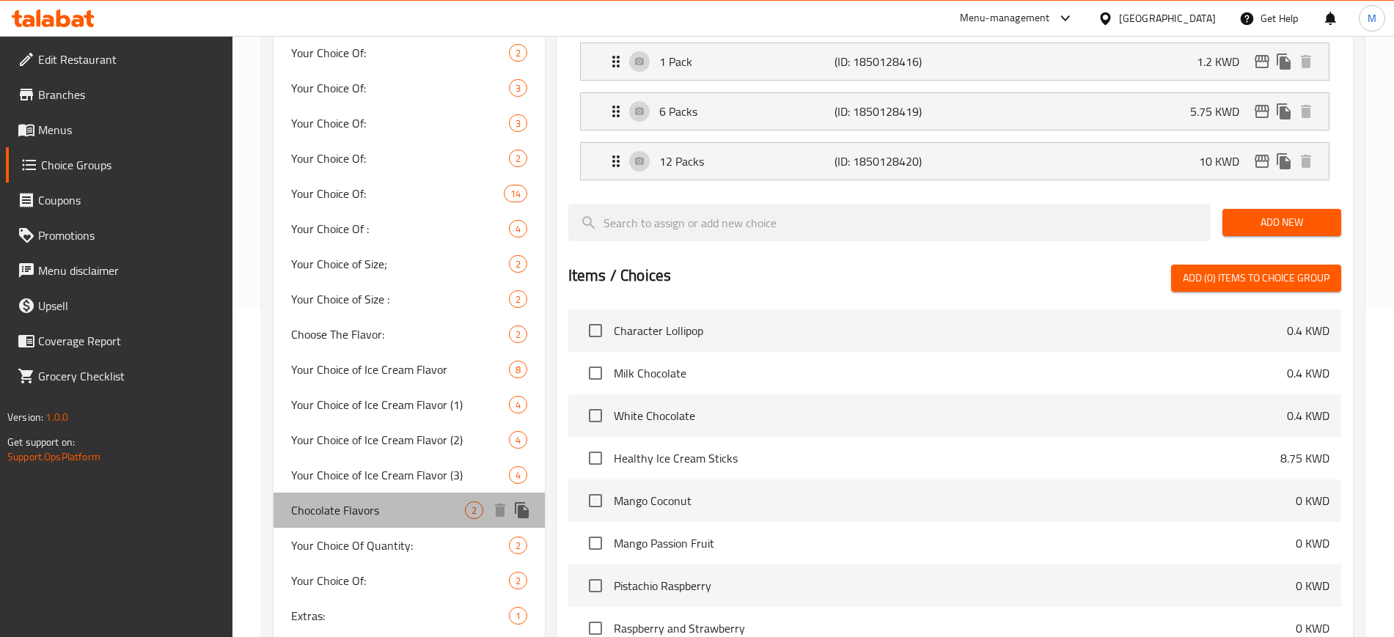
click at [382, 503] on span "Chocolate Flavors" at bounding box center [378, 511] width 174 height 18
type input "Chocolate Flavors"
type input "نكهات شوكولاتة"
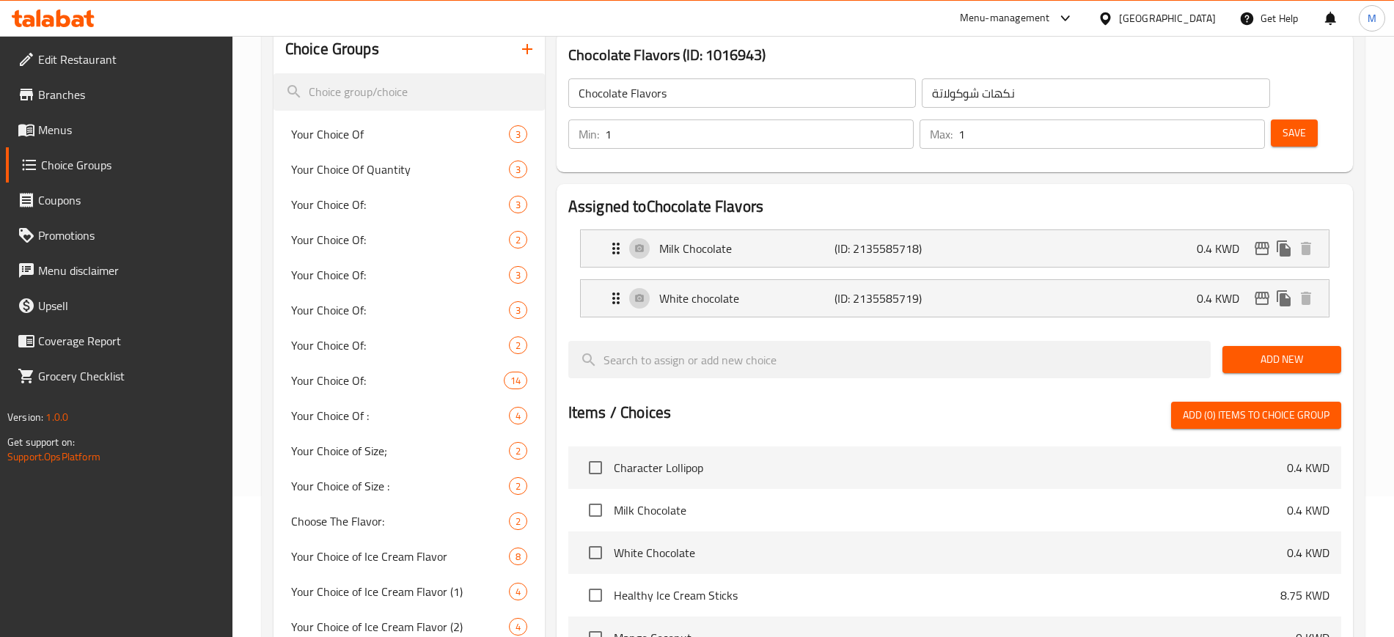
scroll to position [53, 0]
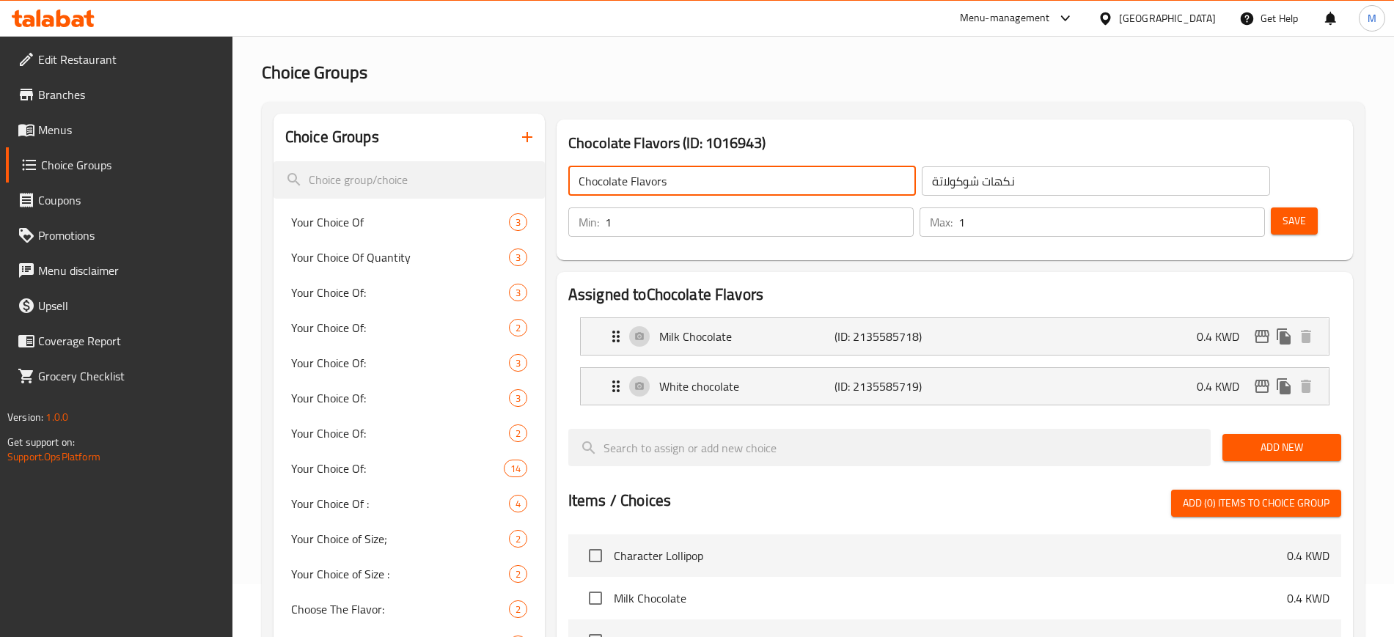
click at [692, 192] on input "Chocolate Flavors" at bounding box center [742, 181] width 348 height 29
drag, startPoint x: 699, startPoint y: 183, endPoint x: 486, endPoint y: 176, distance: 212.8
type input "Your Choice of Chocolate"
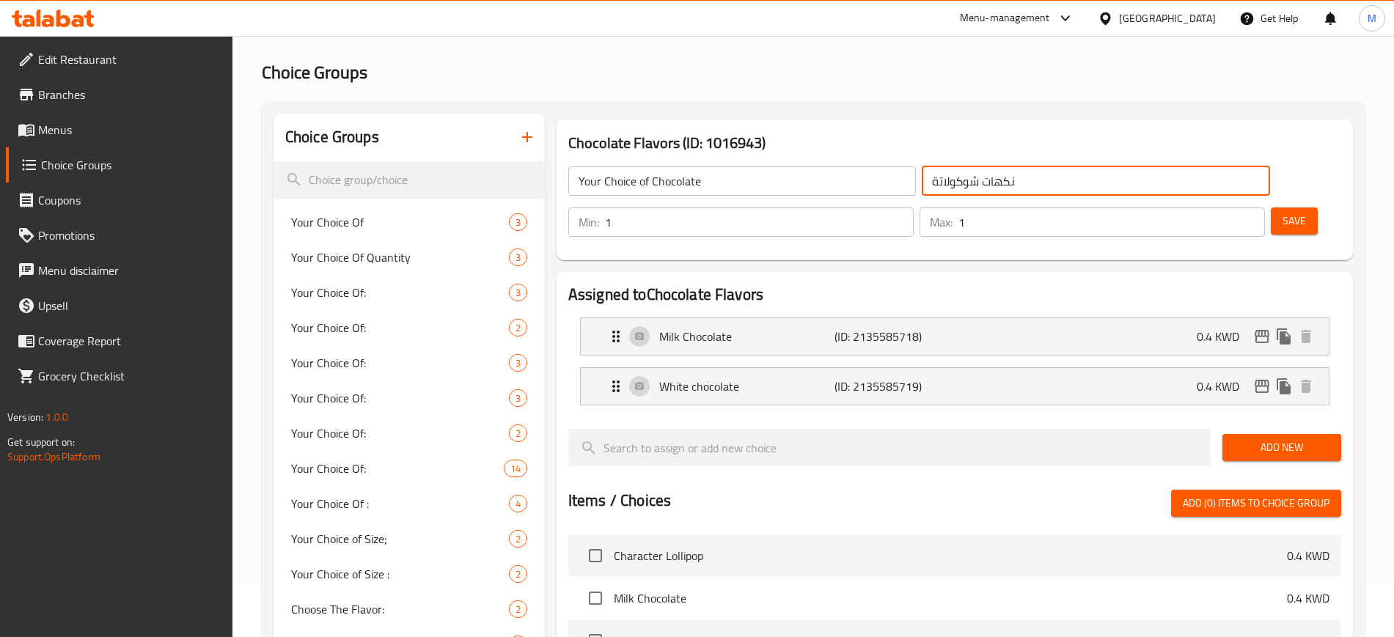
click at [811, 175] on div "Your Choice of Chocolate ​ نكهات شوكولاتة ​" at bounding box center [920, 181] width 720 height 47
click at [1140, 318] on div "Milk Chocolate (ID: 2135585718) 0.4 KWD" at bounding box center [959, 336] width 704 height 37
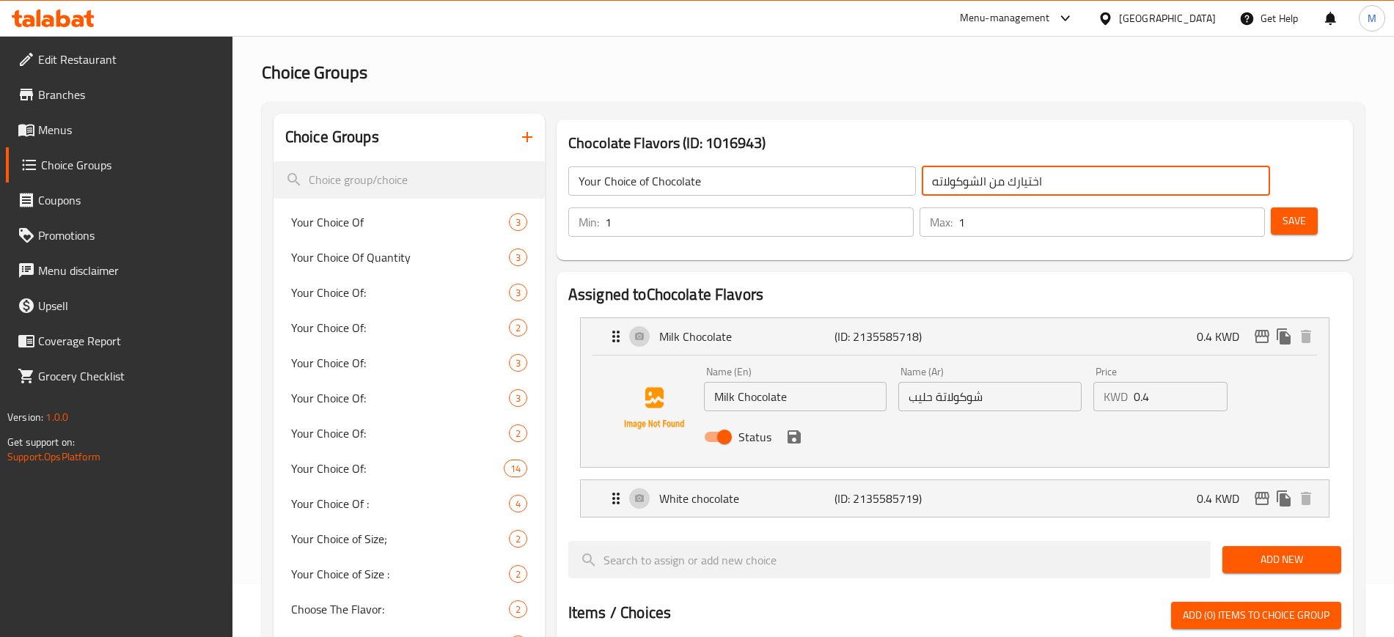
type input "اختيارك من الشوكولاته"
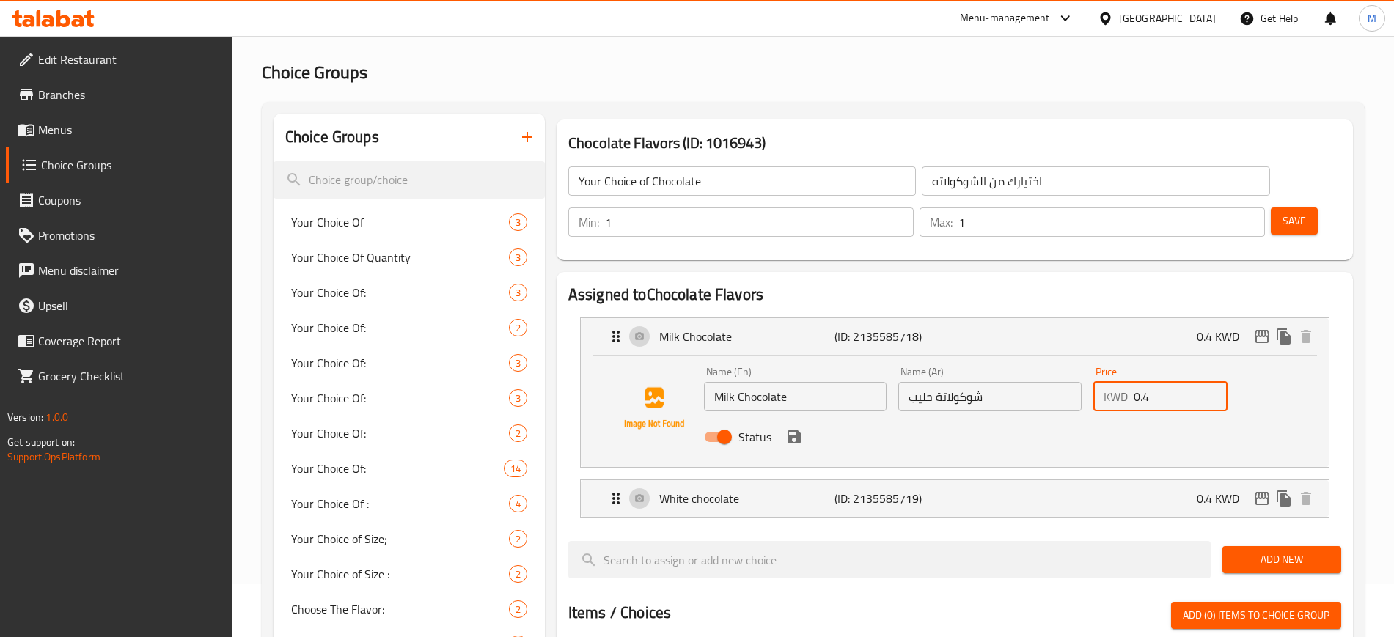
click at [1157, 382] on input "0.4" at bounding box center [1181, 396] width 94 height 29
drag, startPoint x: 1166, startPoint y: 353, endPoint x: 1083, endPoint y: 364, distance: 84.3
click at [1083, 364] on div "Name (En) Milk Chocolate Name (En) Name (Ar) شوكولاتة حليب Name (Ar) Price KWD …" at bounding box center [990, 409] width 585 height 96
click at [788, 431] on icon "save" at bounding box center [794, 437] width 13 height 13
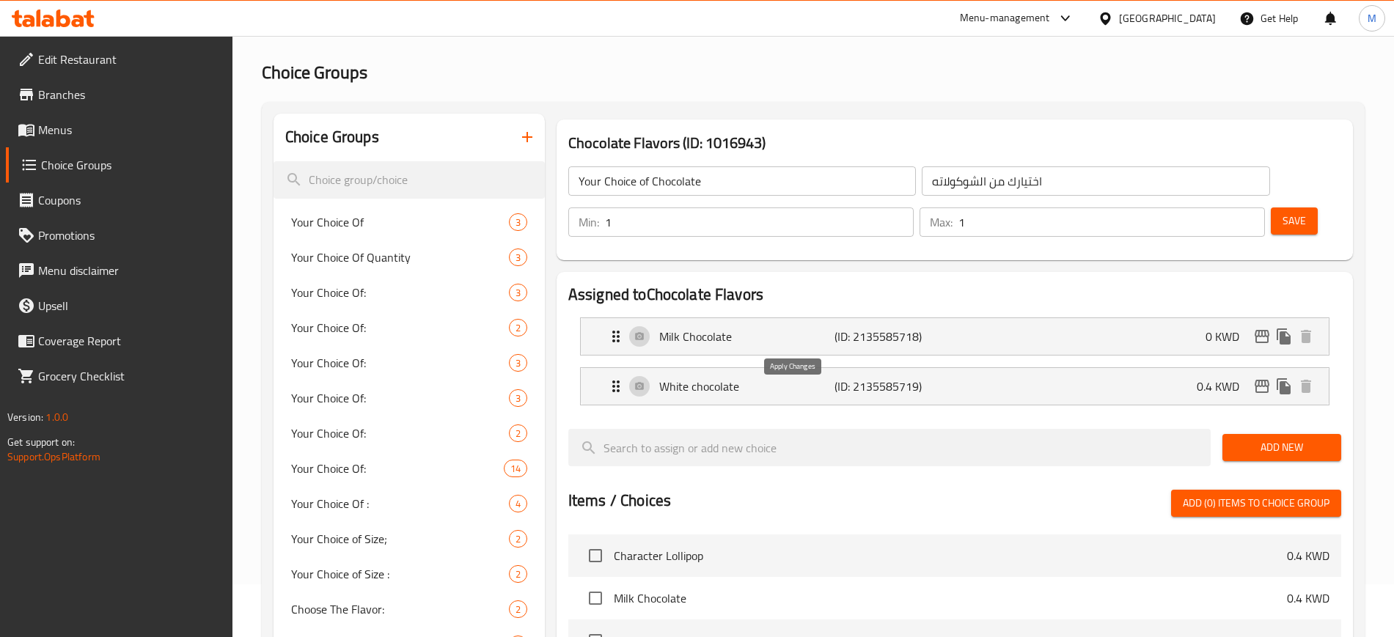
type input "0"
click at [1072, 318] on div "Milk Chocolate (ID: 2135585718) 0 KWD" at bounding box center [959, 336] width 704 height 37
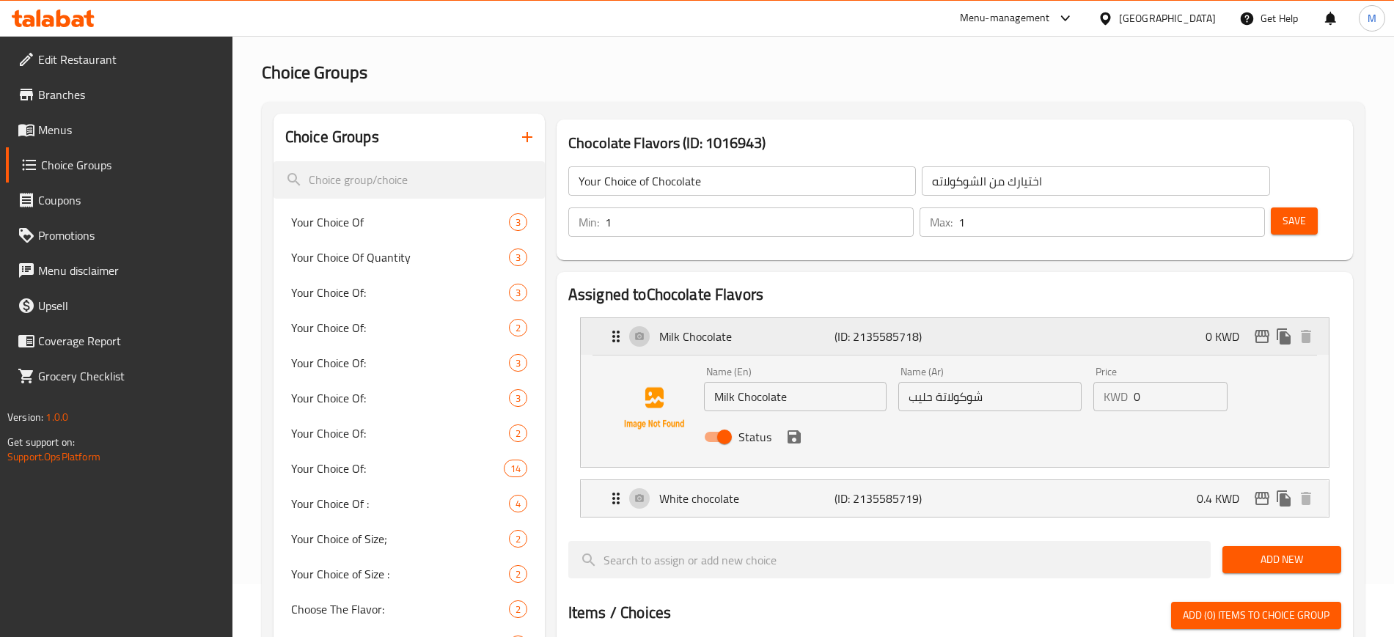
click at [1072, 318] on div "Milk Chocolate (ID: 2135585718) 0 KWD" at bounding box center [959, 336] width 704 height 37
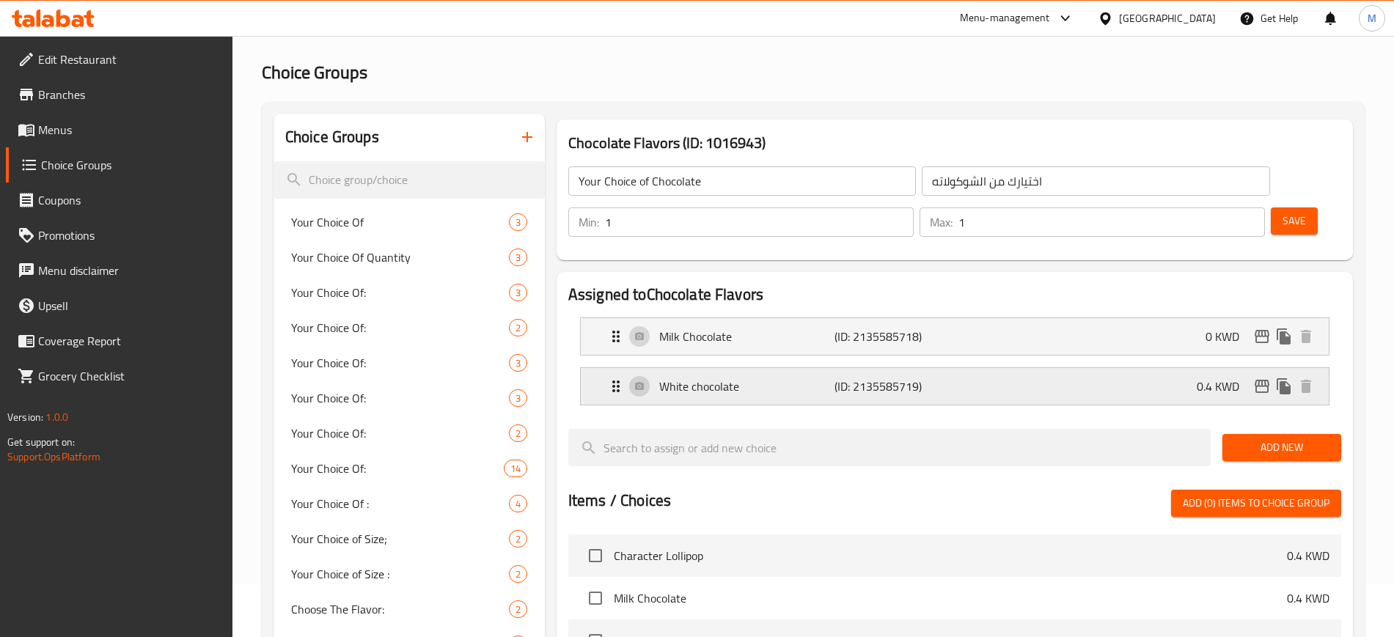
click at [869, 378] on p "(ID: 2135585719)" at bounding box center [893, 387] width 117 height 18
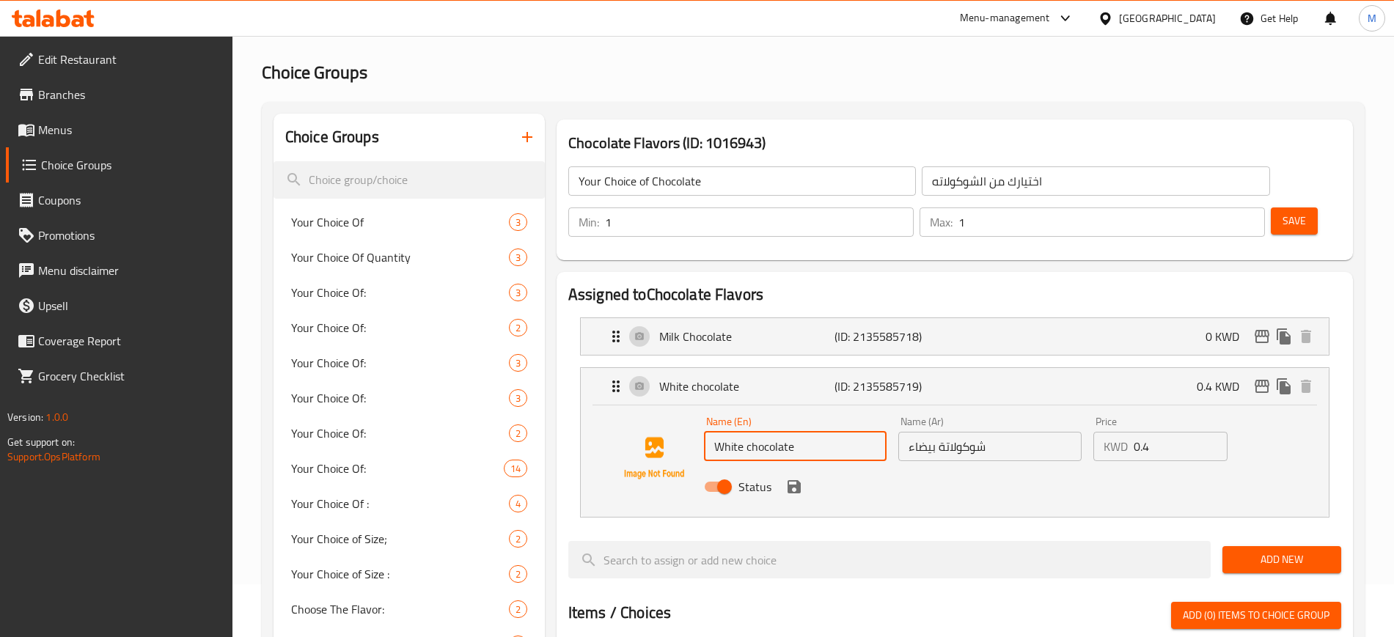
click at [747, 432] on input "White chocolate" at bounding box center [795, 446] width 183 height 29
type input "White Chocolate"
click at [1153, 432] on input "0.4" at bounding box center [1181, 446] width 94 height 29
drag, startPoint x: 1159, startPoint y: 410, endPoint x: 1083, endPoint y: 406, distance: 75.6
click at [1083, 411] on div "Name (En) White Chocolate Name (En) Name (Ar) شوكولاتة بيضاء Name (Ar) Price KW…" at bounding box center [990, 459] width 585 height 96
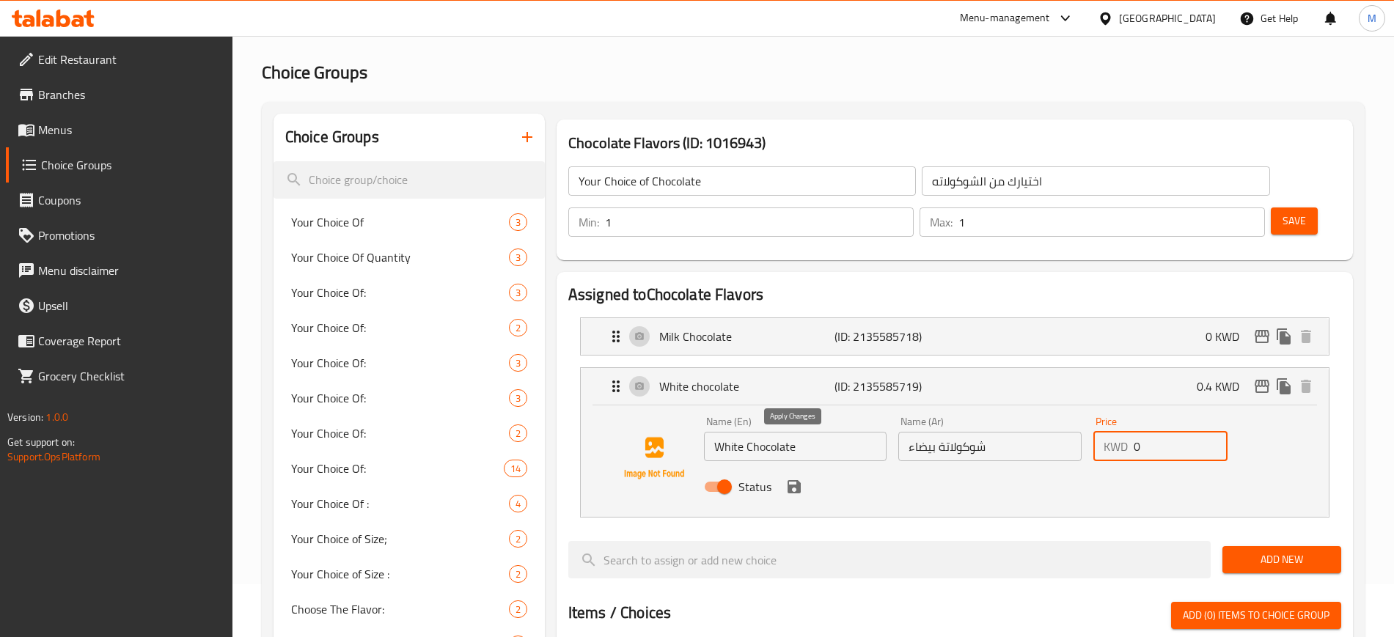
click at [788, 480] on icon "save" at bounding box center [794, 486] width 13 height 13
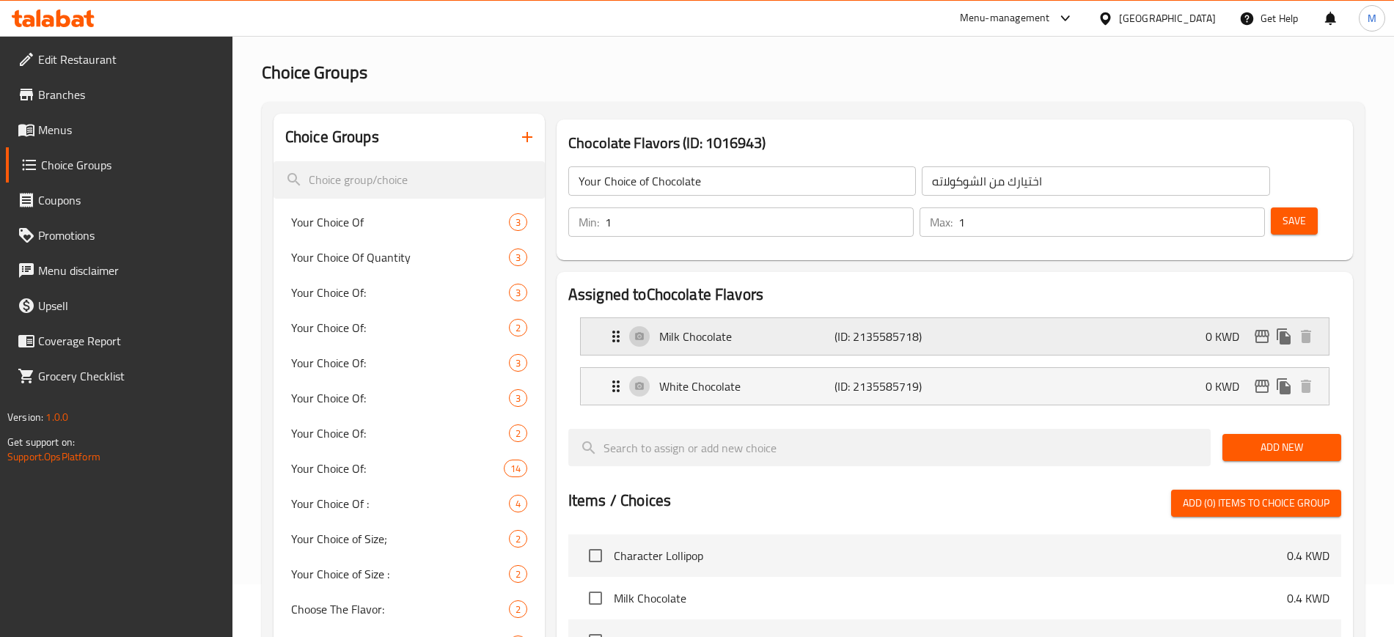
type input "0"
click at [1283, 212] on span "Save" at bounding box center [1294, 221] width 23 height 18
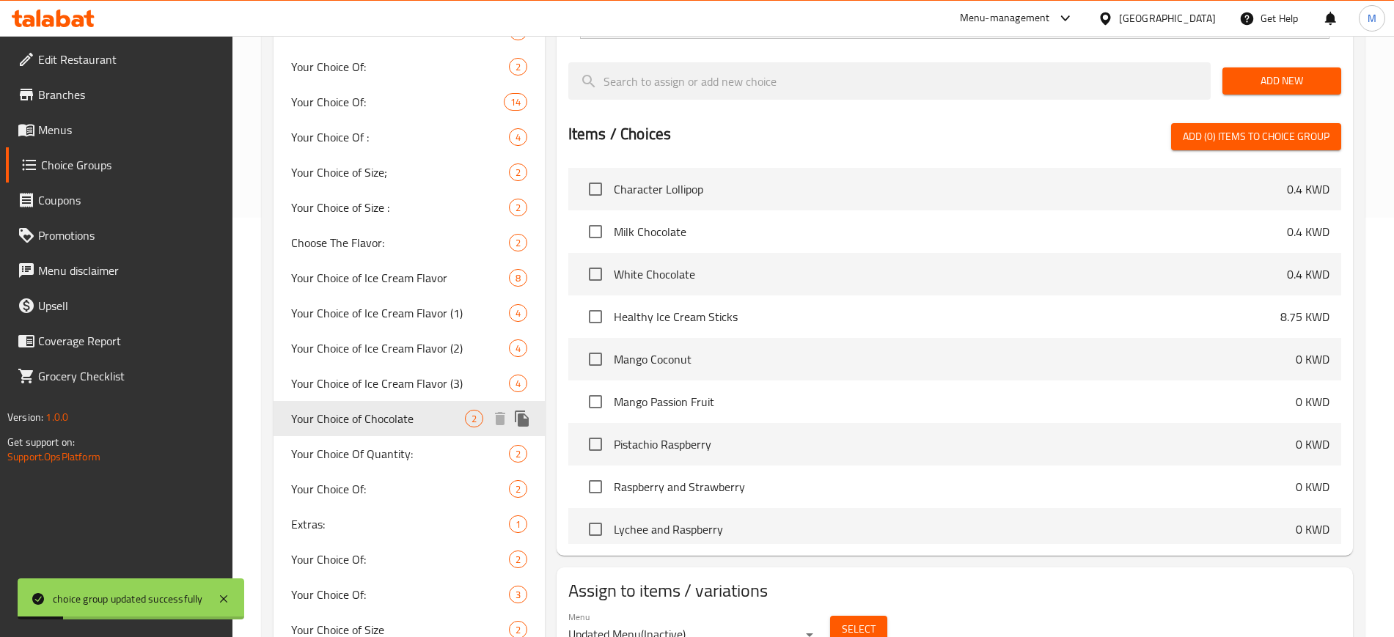
scroll to position [328, 0]
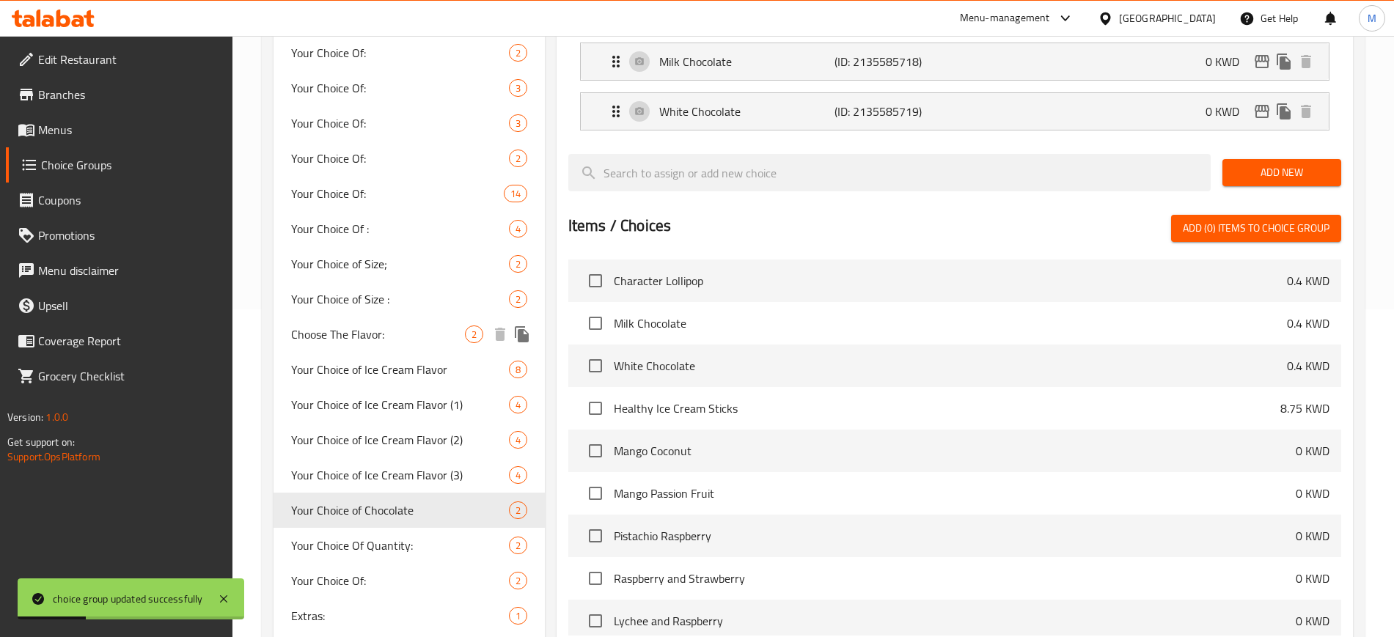
click at [390, 329] on span "Choose The Flavor:" at bounding box center [378, 335] width 174 height 18
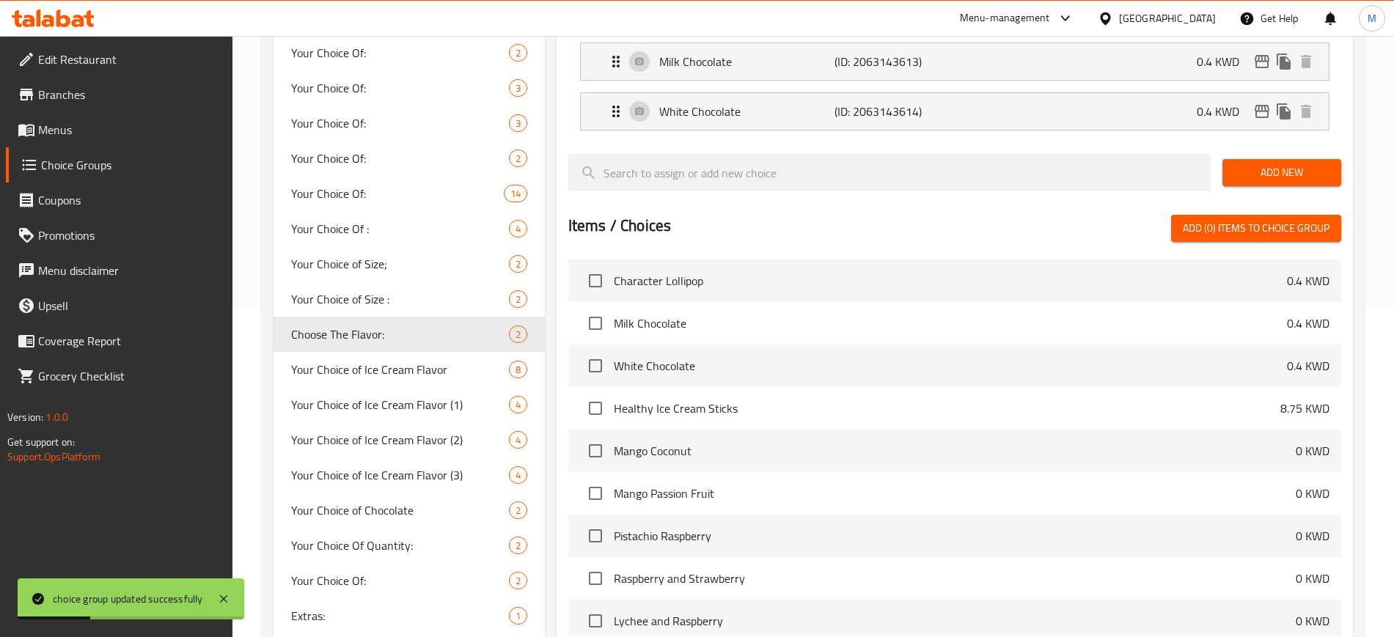
type input "Choose The Flavor:"
type input "اختيار النكهه:"
type input "0"
type input "2"
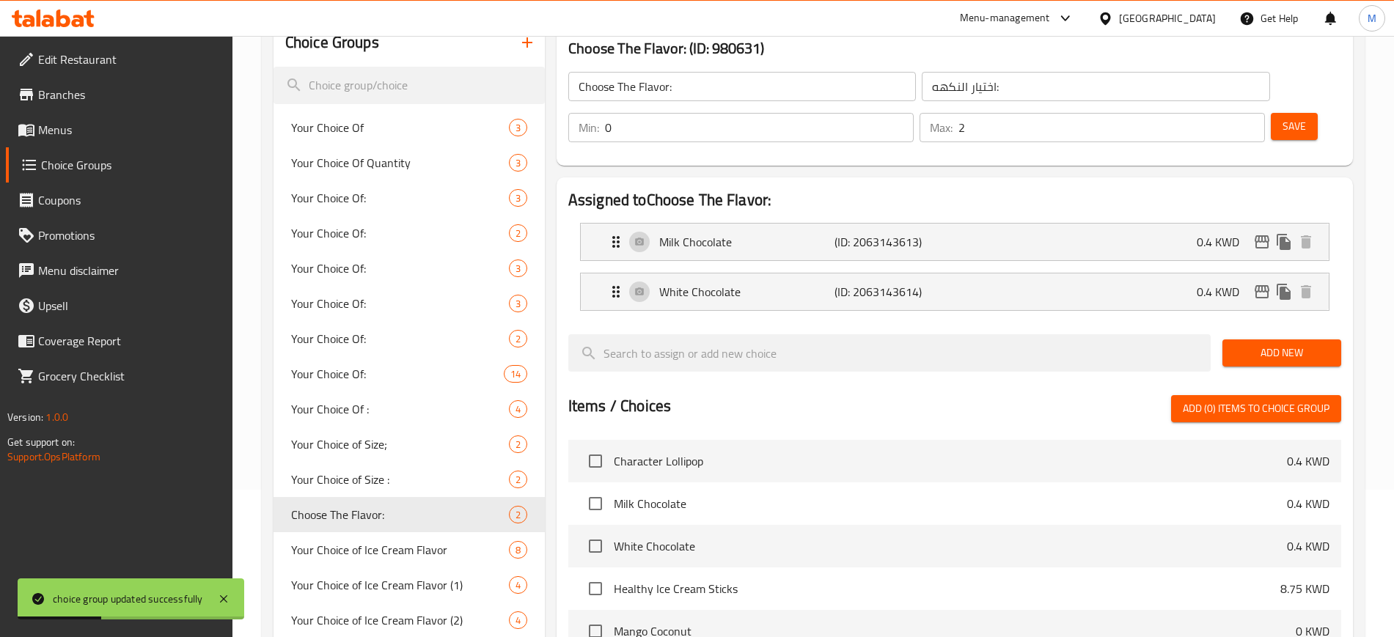
scroll to position [145, 0]
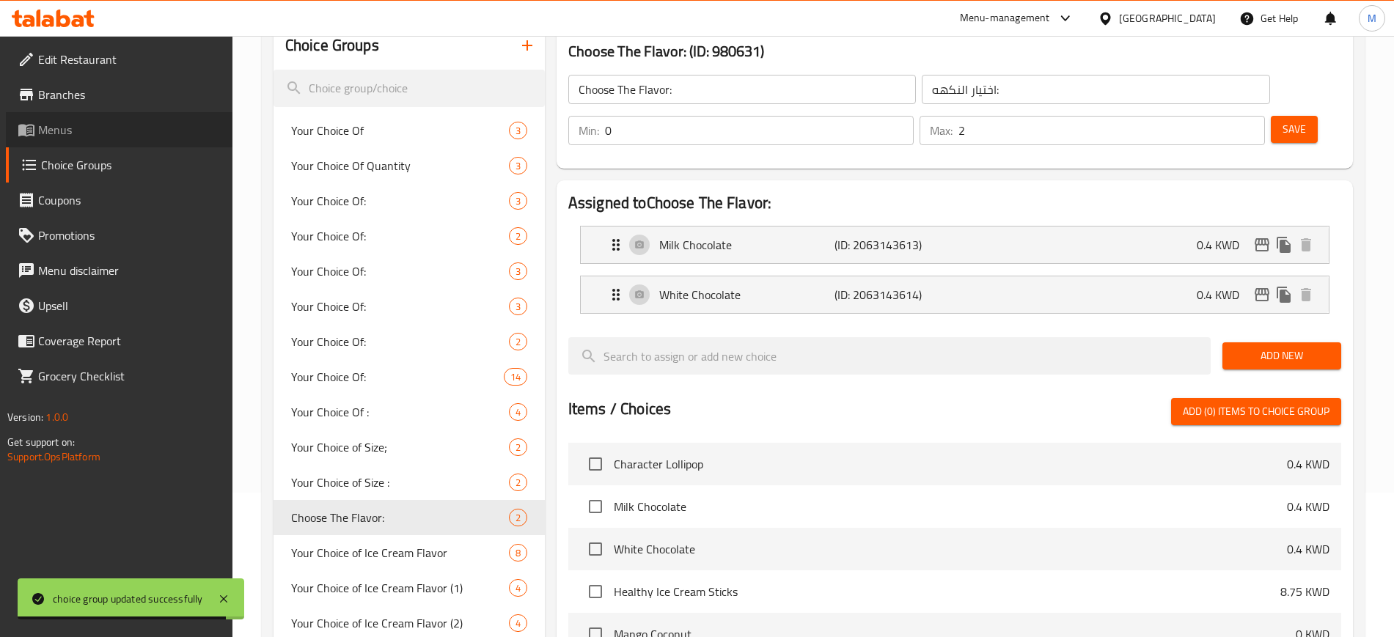
click at [87, 128] on span "Menus" at bounding box center [129, 130] width 183 height 18
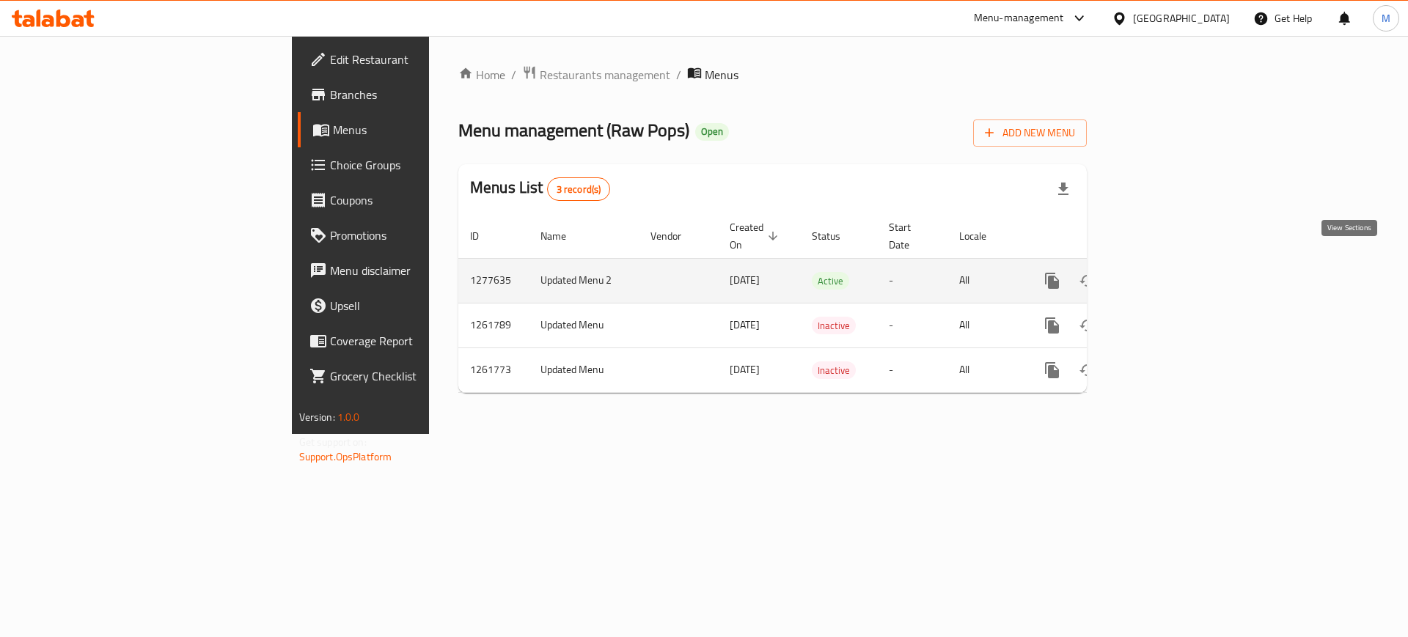
click at [1176, 263] on link "enhanced table" at bounding box center [1158, 280] width 35 height 35
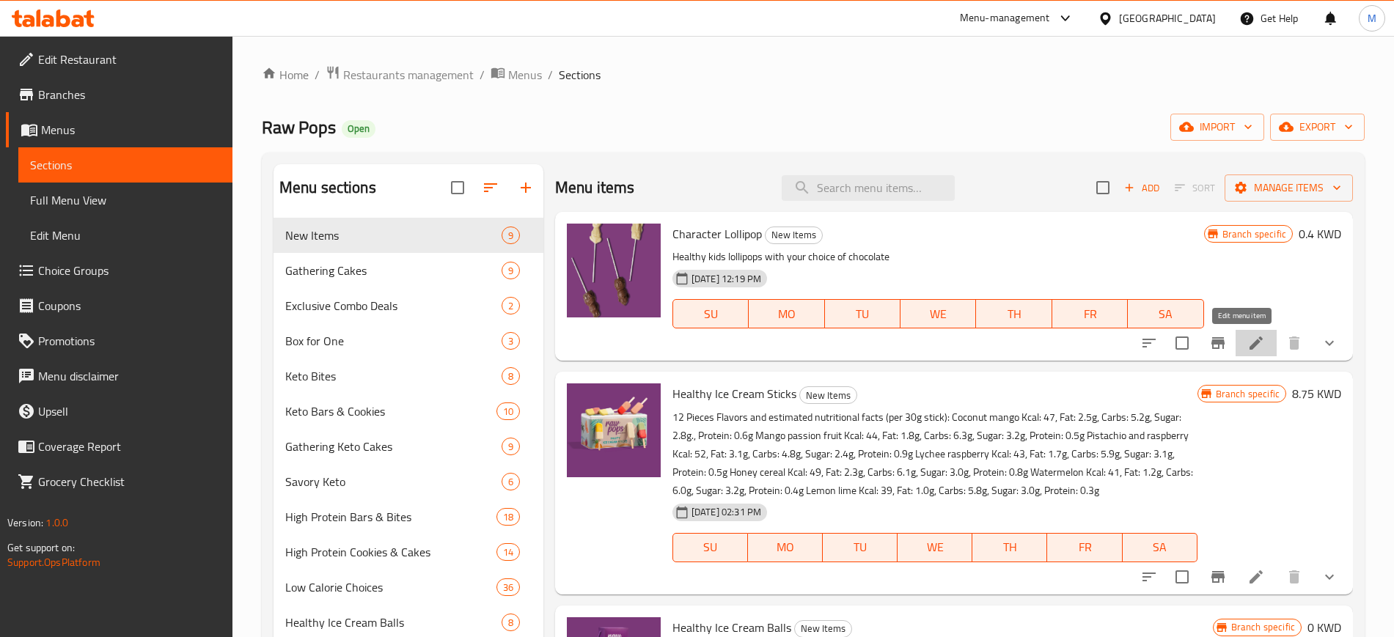
click at [1250, 340] on icon at bounding box center [1256, 343] width 13 height 13
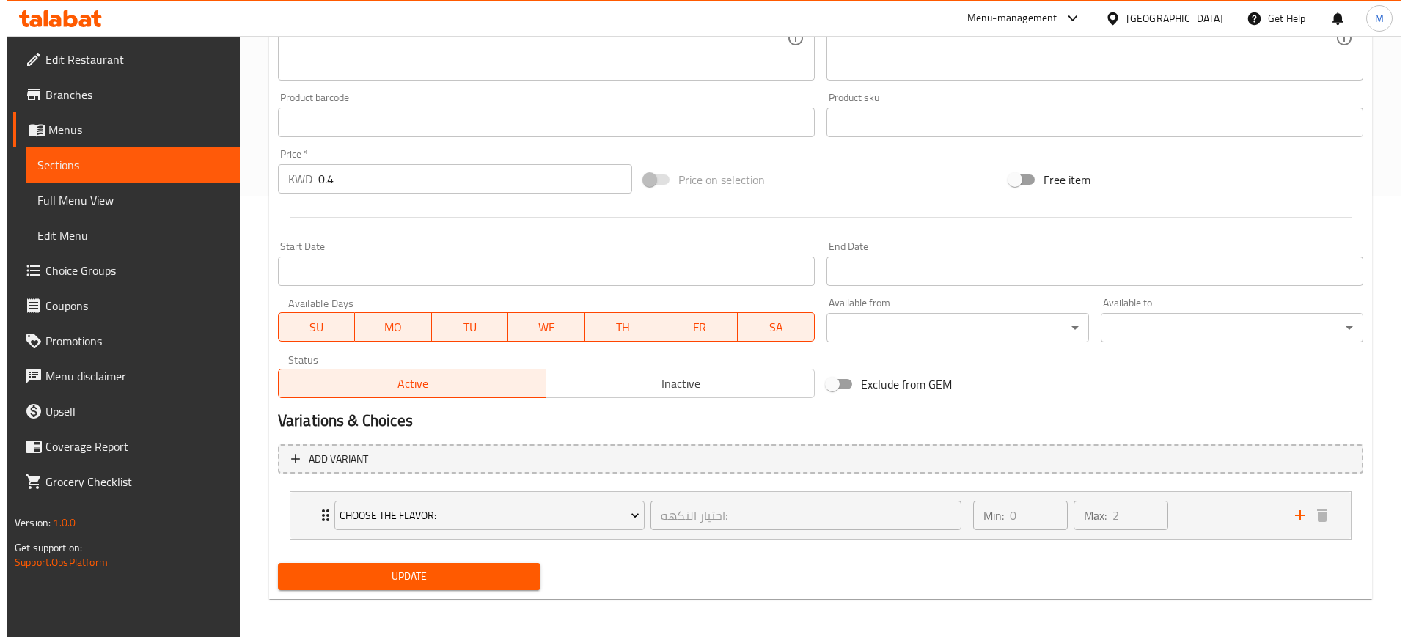
scroll to position [445, 0]
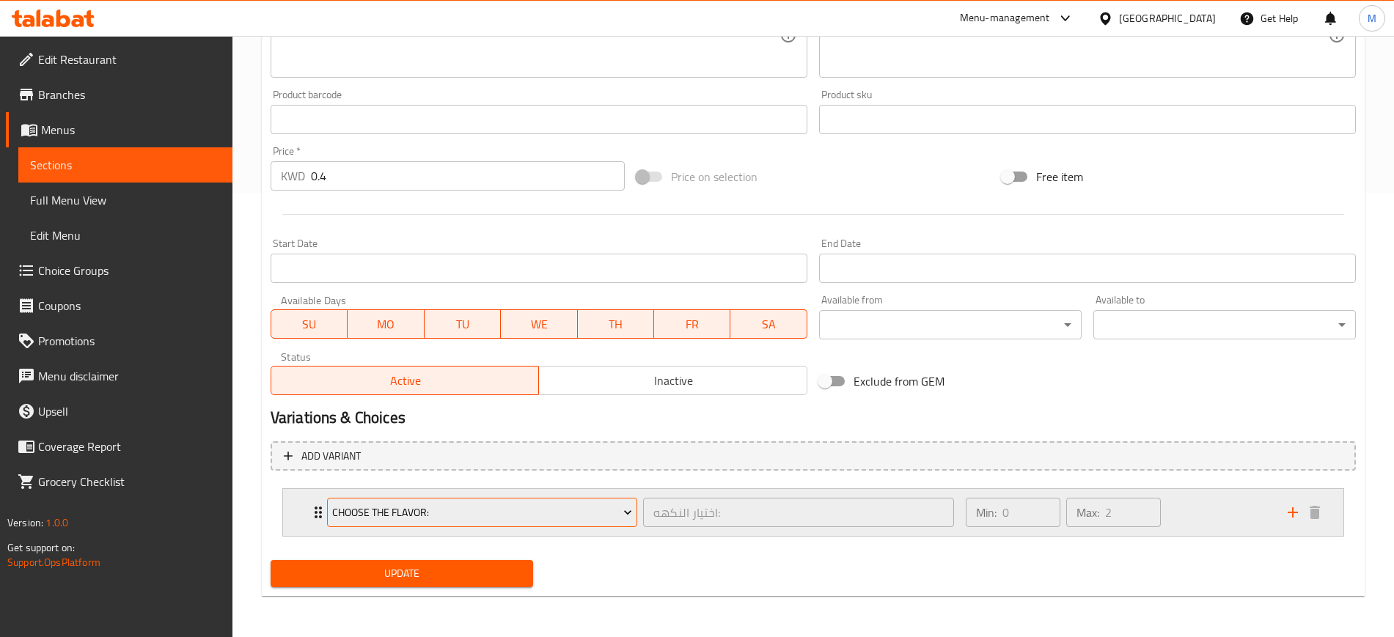
click at [503, 516] on span "Choose The Flavor:" at bounding box center [482, 513] width 300 height 18
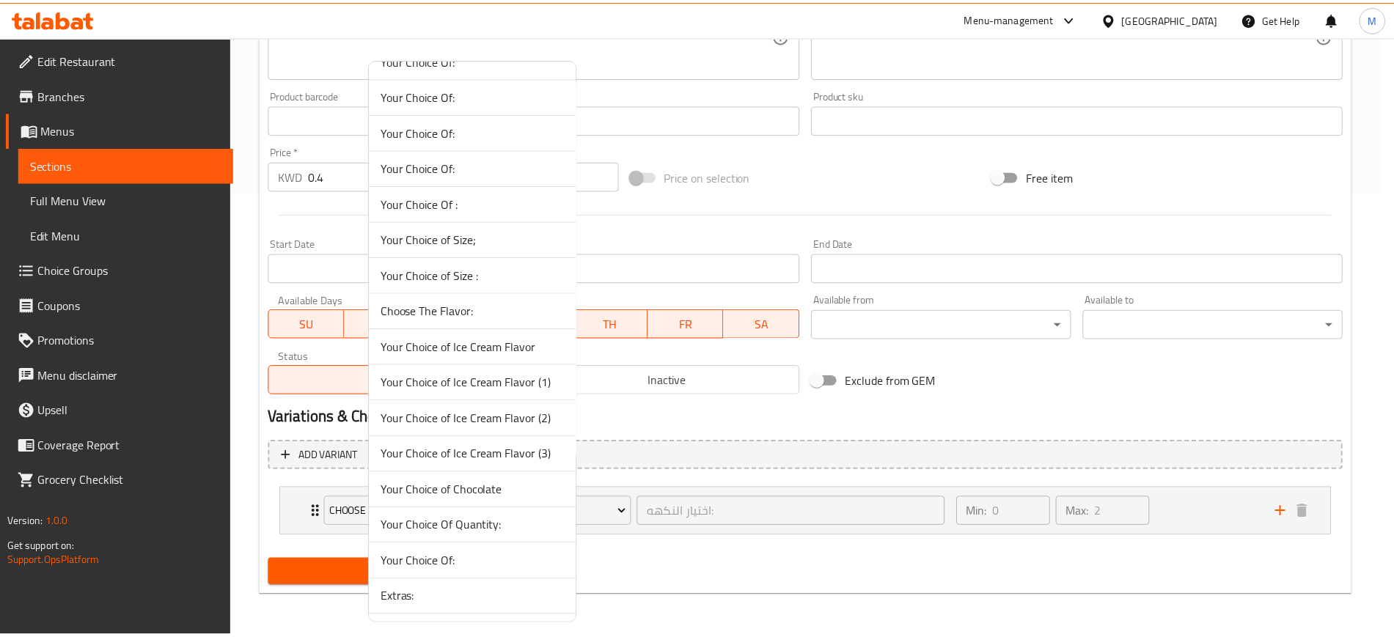
scroll to position [183, 0]
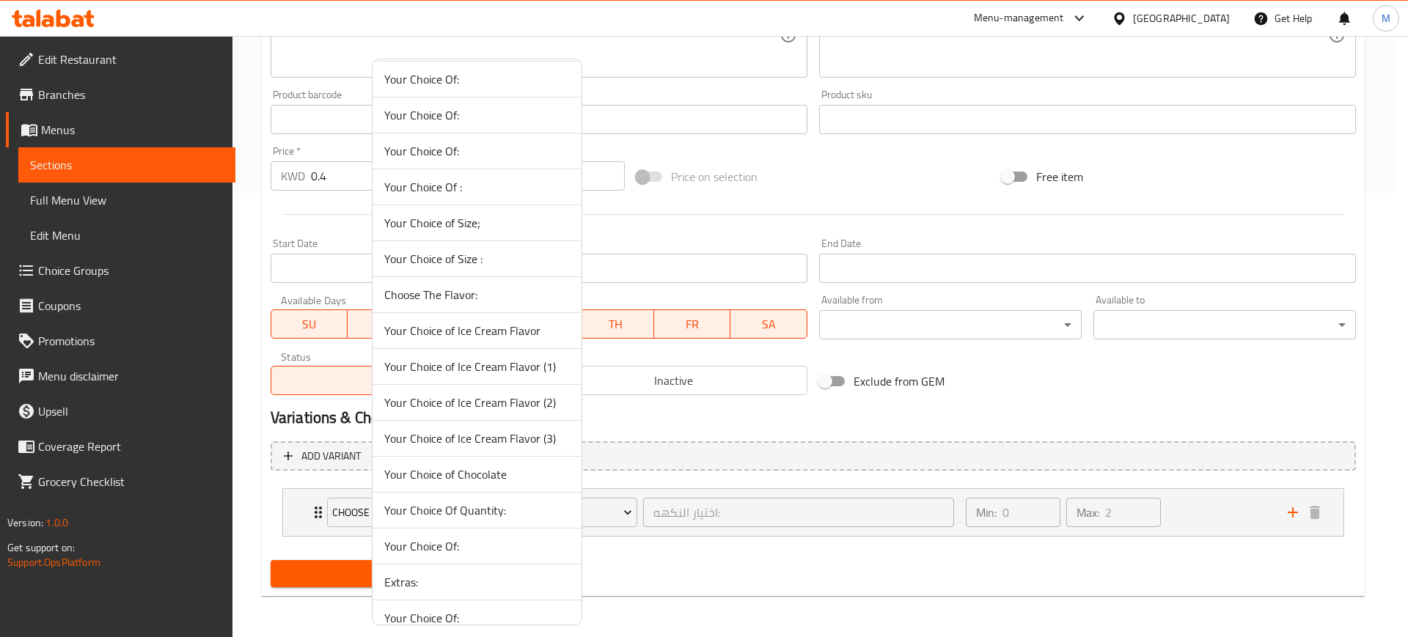
click at [454, 472] on span "Your Choice of Chocolate" at bounding box center [477, 475] width 186 height 18
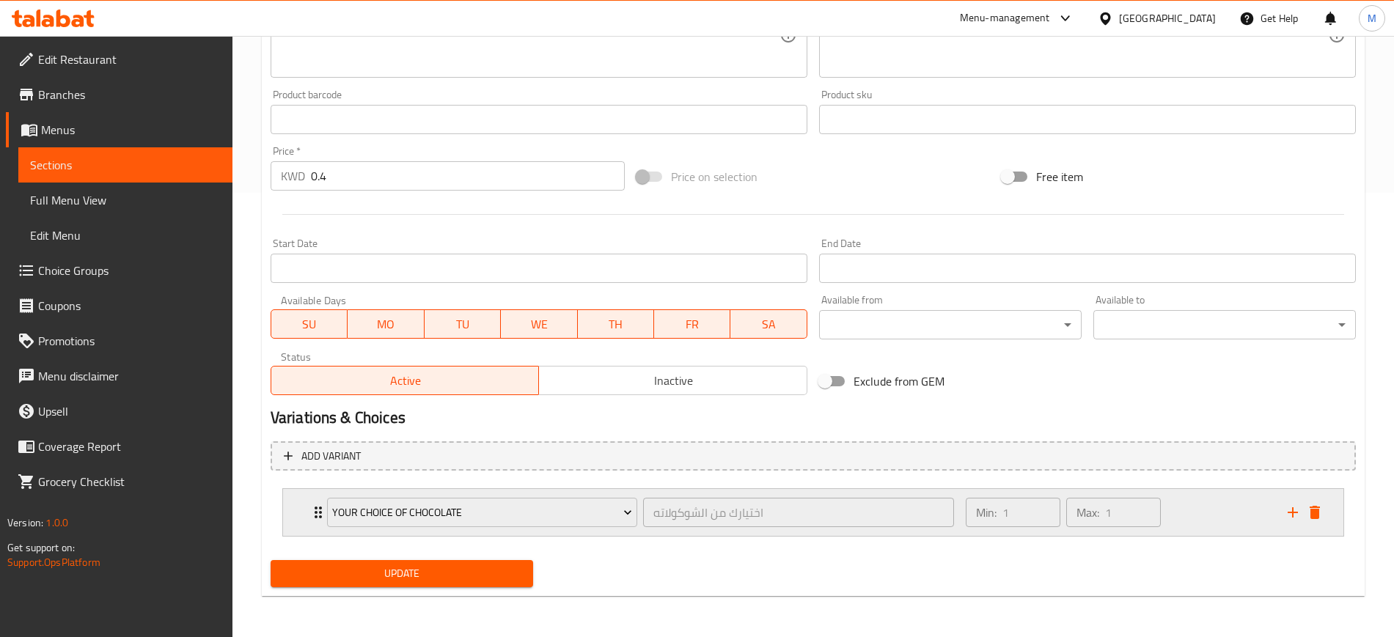
click at [1231, 510] on div "Min: 1 ​ Max: 1 ​" at bounding box center [1118, 512] width 322 height 47
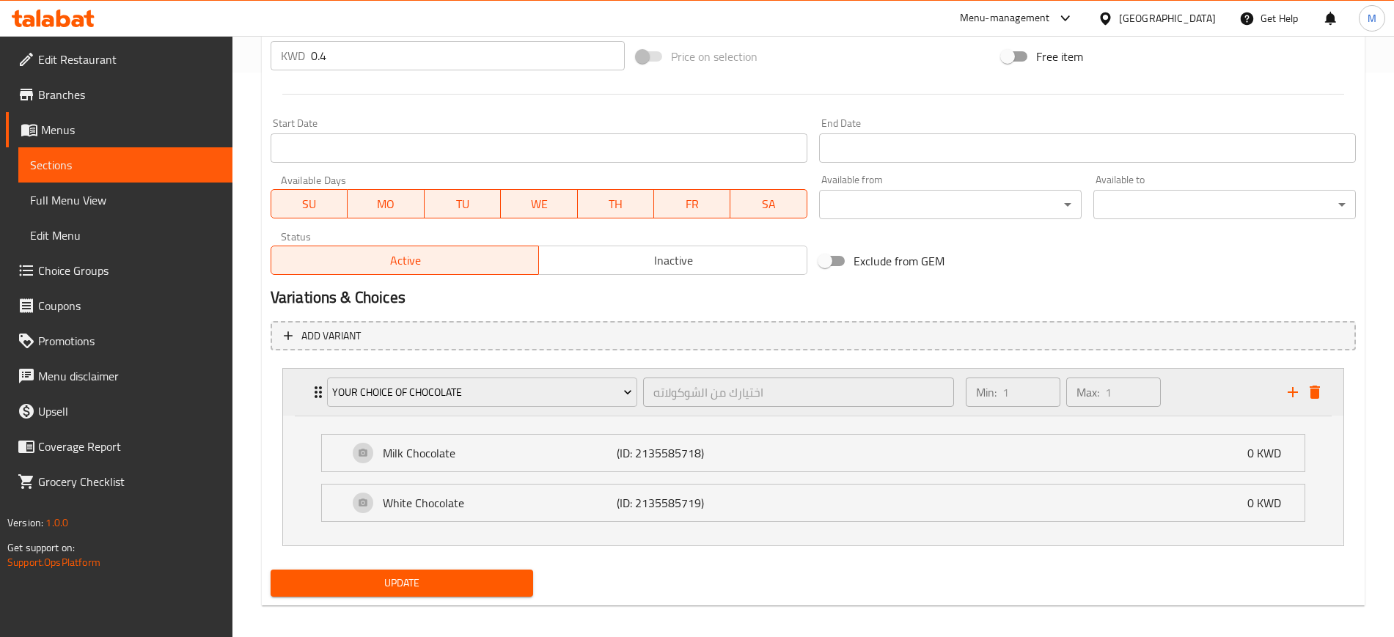
scroll to position [574, 0]
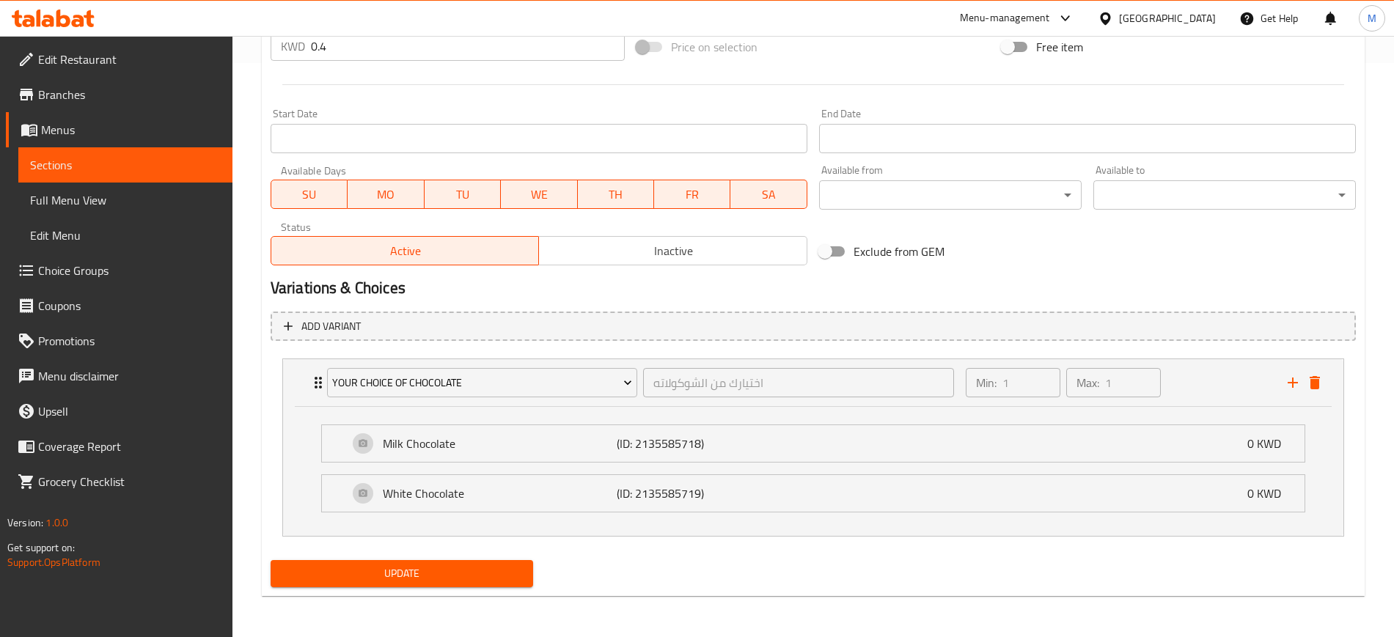
click at [500, 572] on span "Update" at bounding box center [401, 574] width 239 height 18
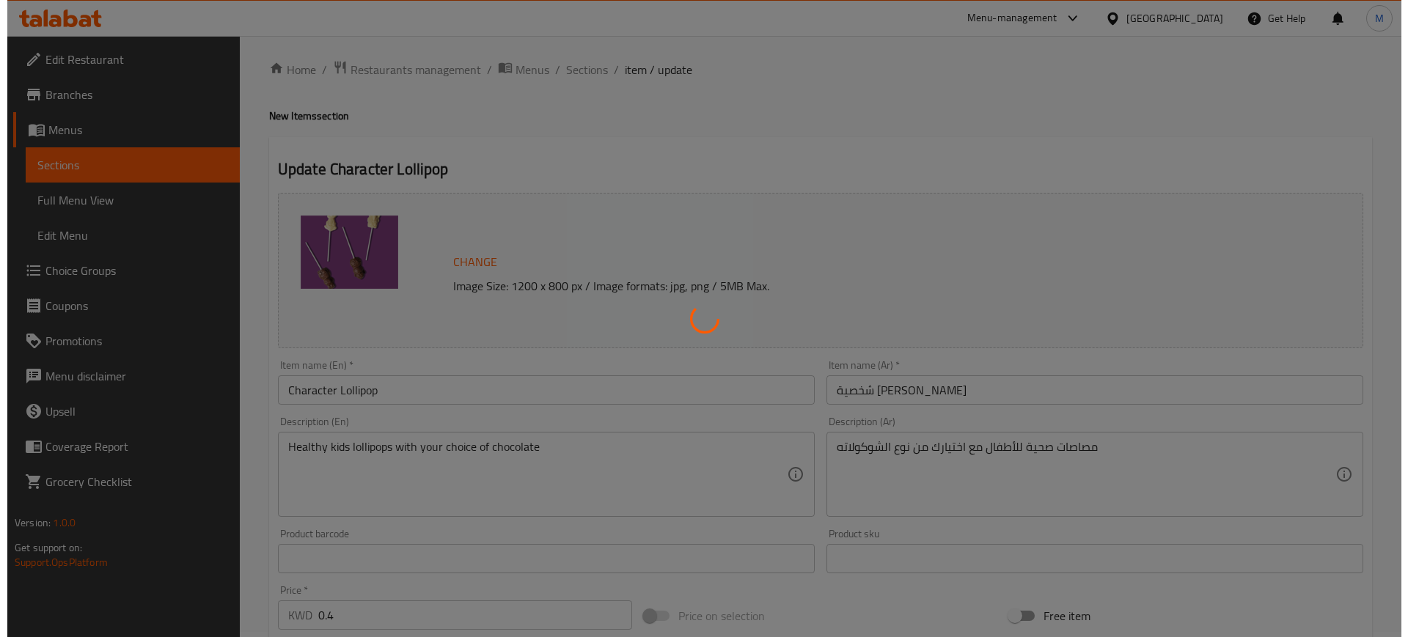
scroll to position [0, 0]
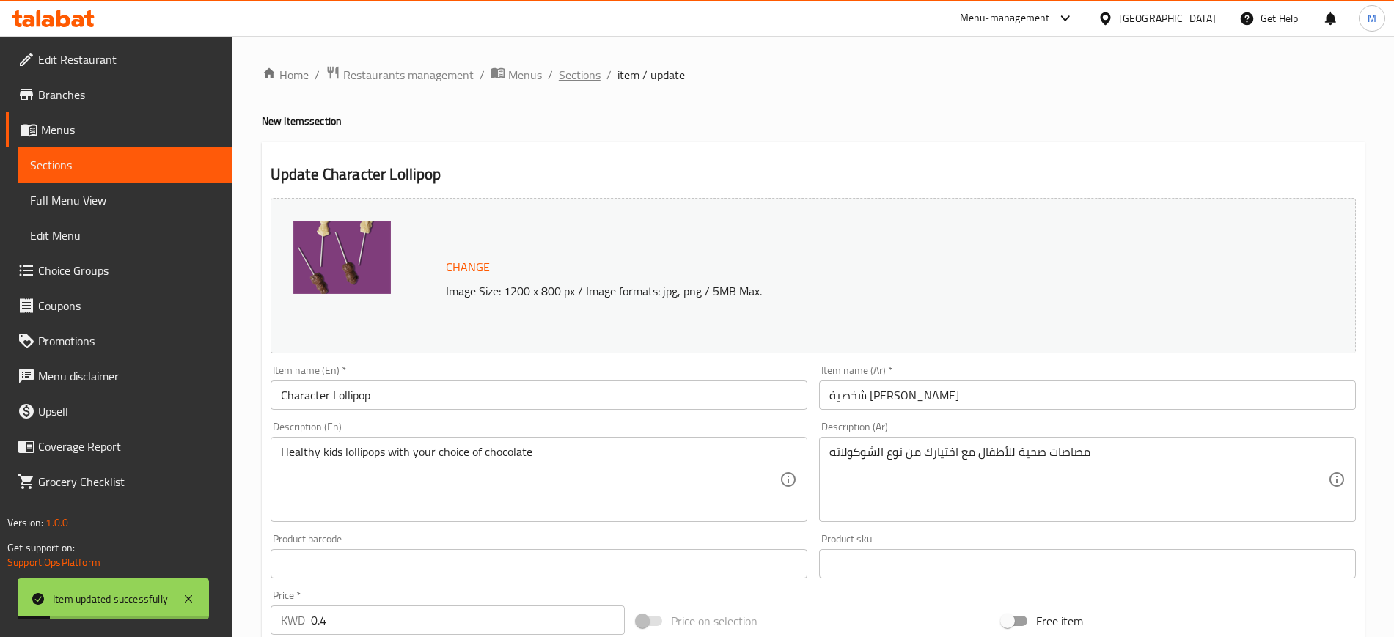
click at [590, 75] on span "Sections" at bounding box center [580, 75] width 42 height 18
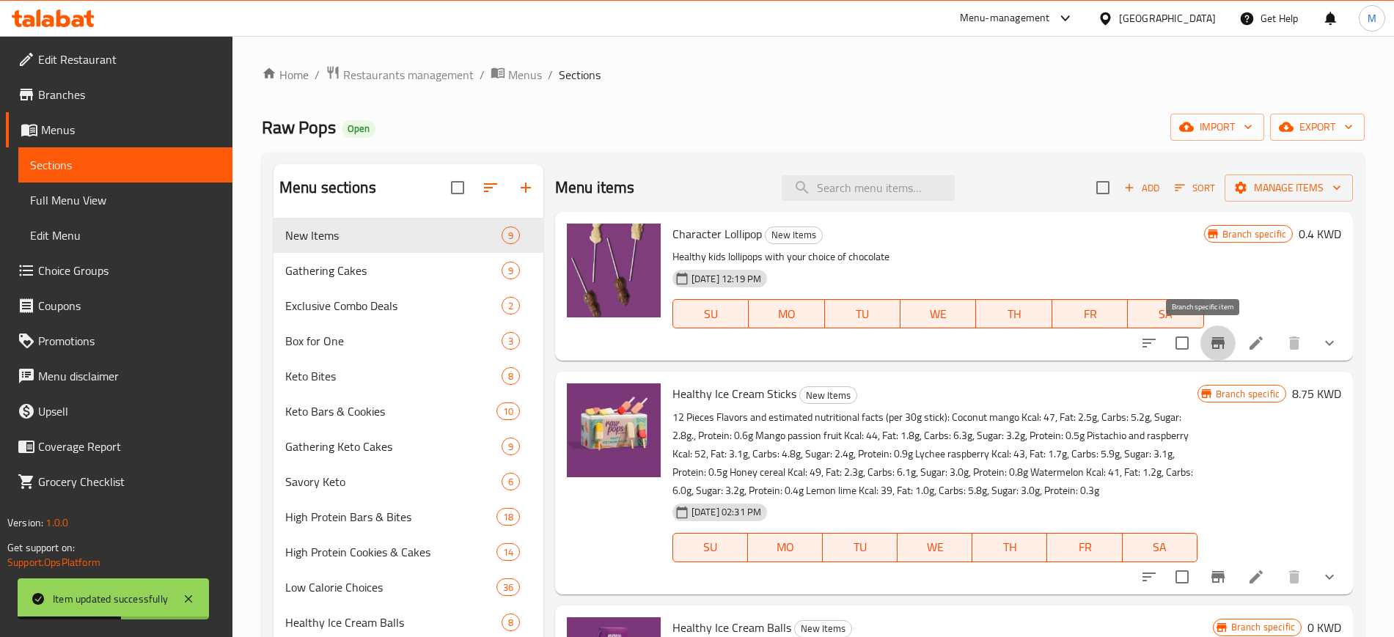
click at [1210, 348] on icon "Branch-specific-item" at bounding box center [1219, 343] width 18 height 18
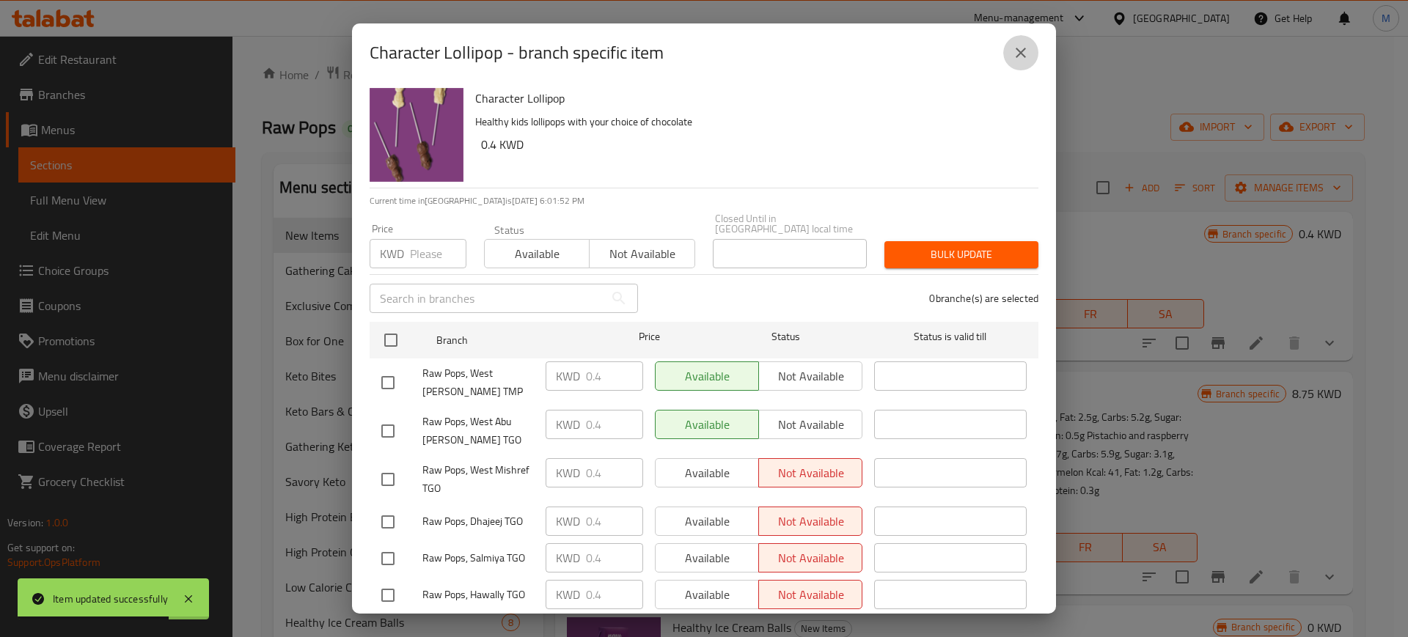
click at [1021, 56] on icon "close" at bounding box center [1021, 53] width 18 height 18
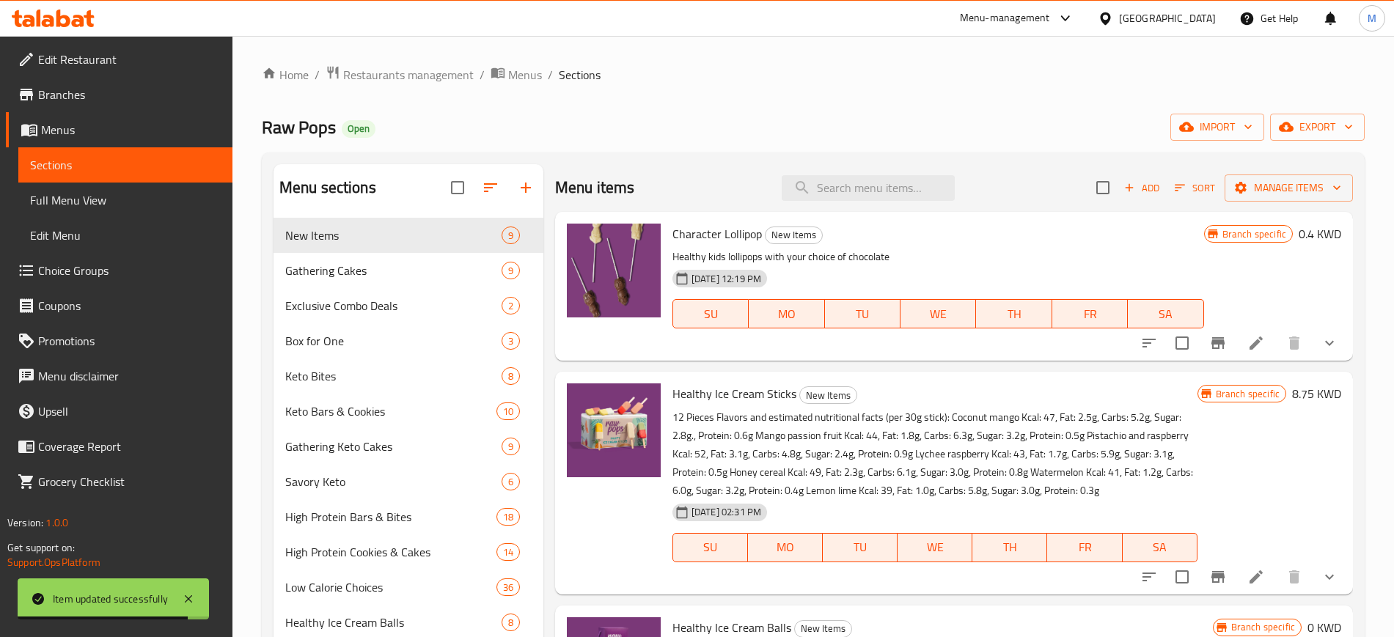
click at [968, 231] on h6 "Character Lollipop New Items" at bounding box center [939, 234] width 532 height 21
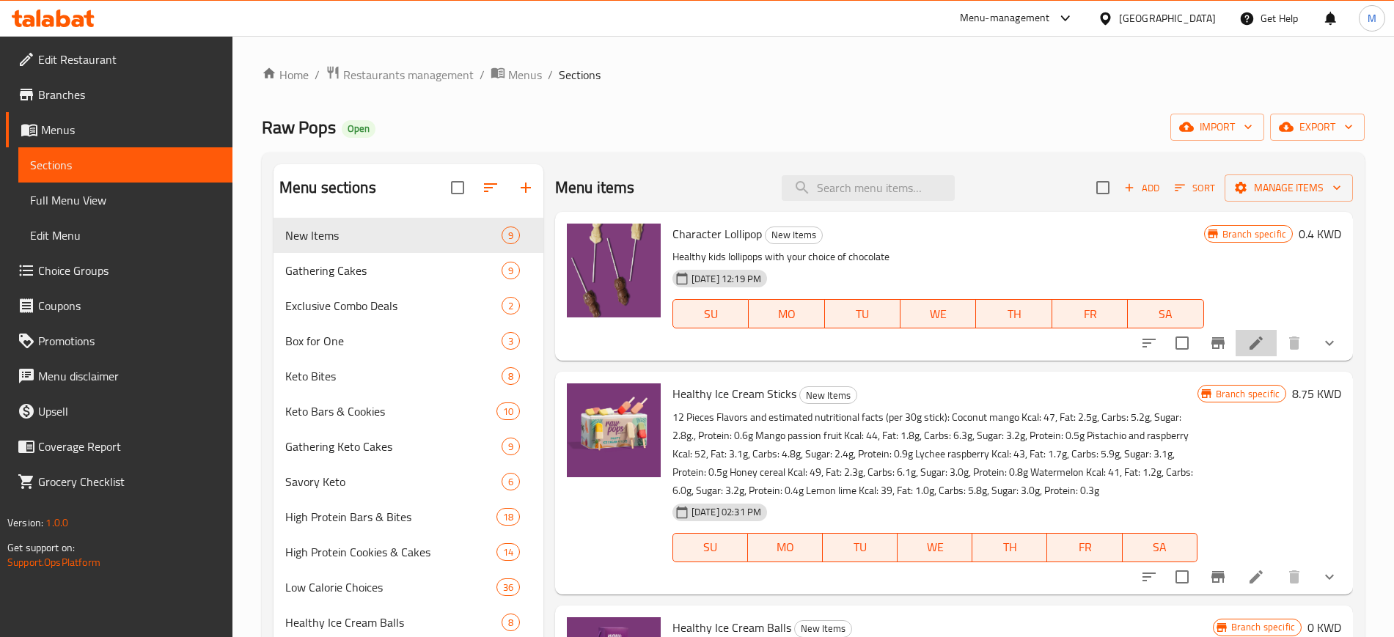
click at [1251, 346] on li at bounding box center [1256, 343] width 41 height 26
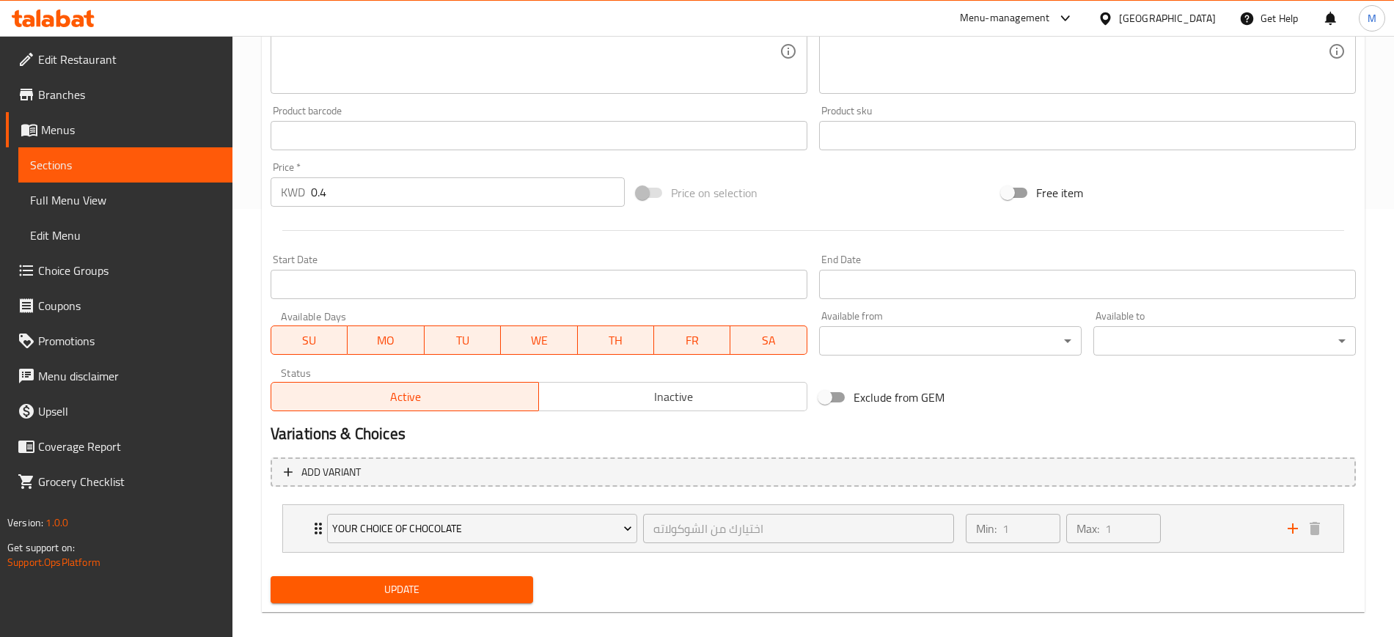
scroll to position [445, 0]
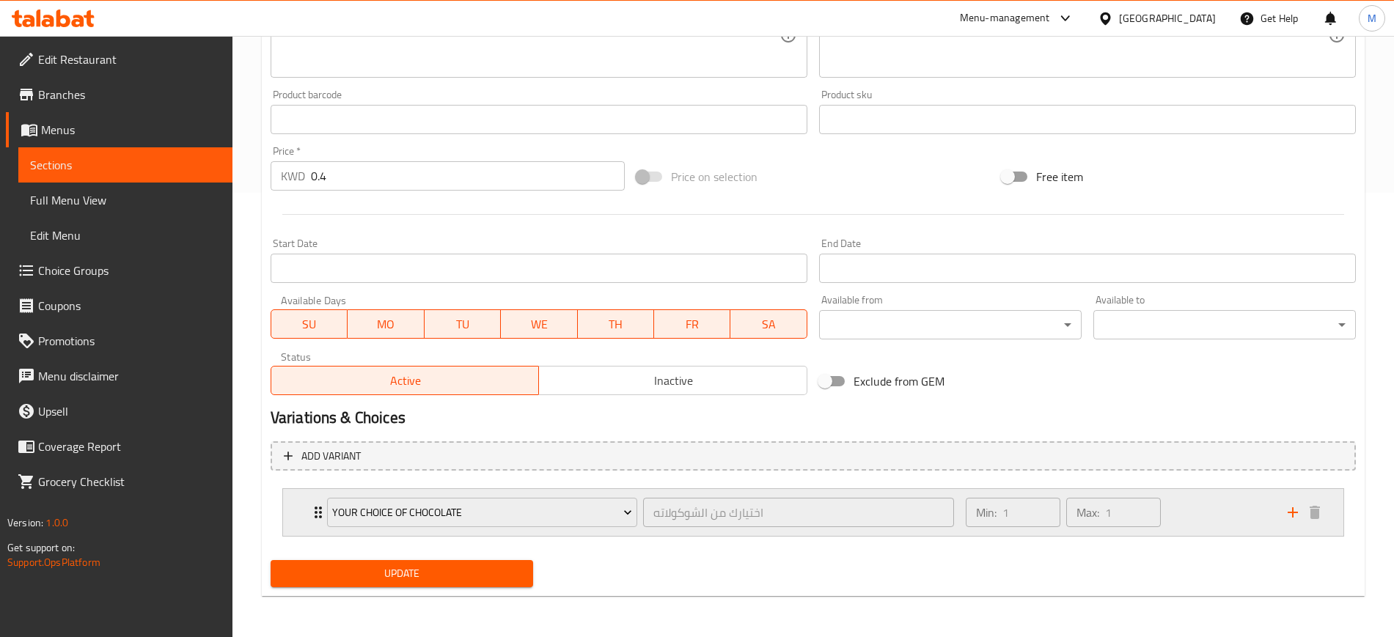
click at [1184, 517] on div "Min: 1 ​ Max: 1 ​" at bounding box center [1118, 512] width 322 height 47
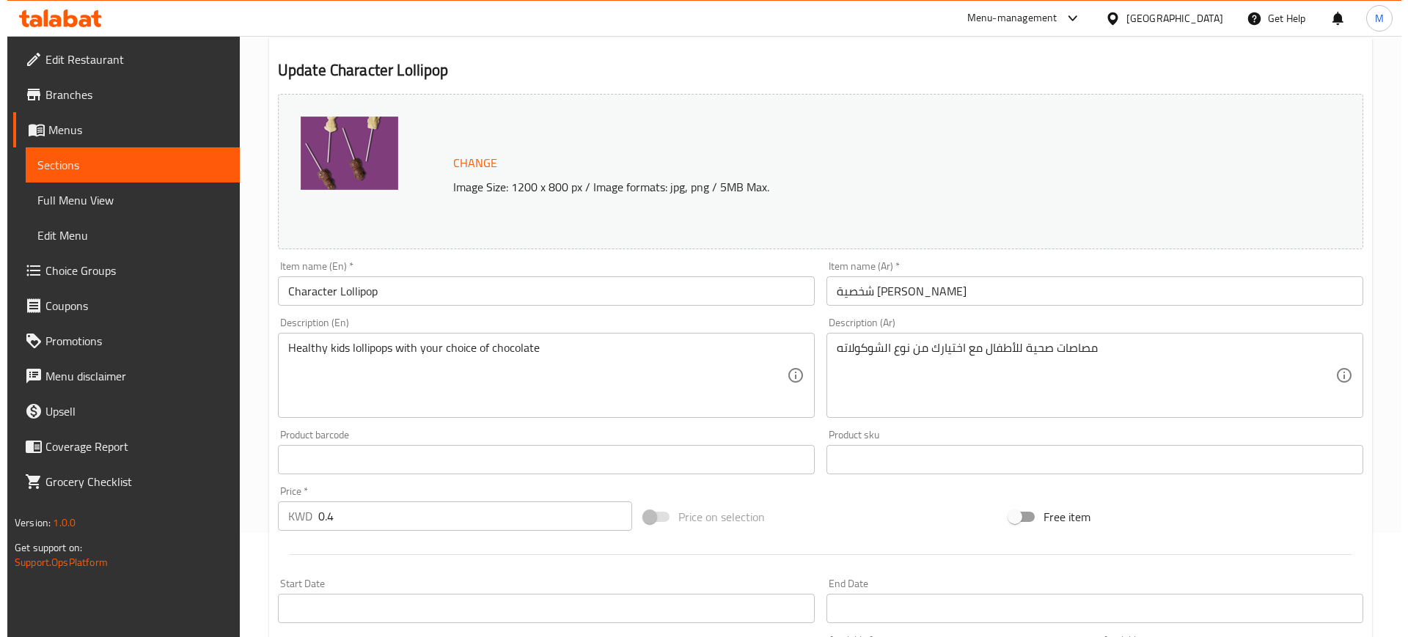
scroll to position [0, 0]
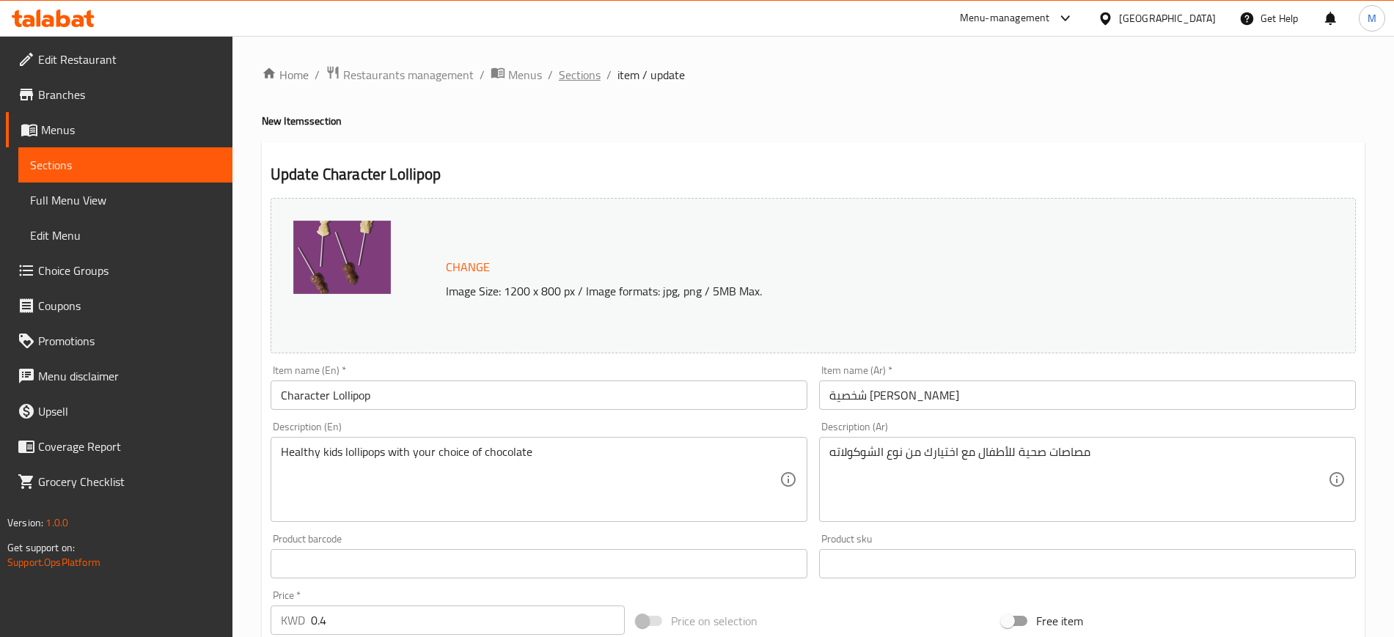
click at [566, 66] on span "Sections" at bounding box center [580, 75] width 42 height 18
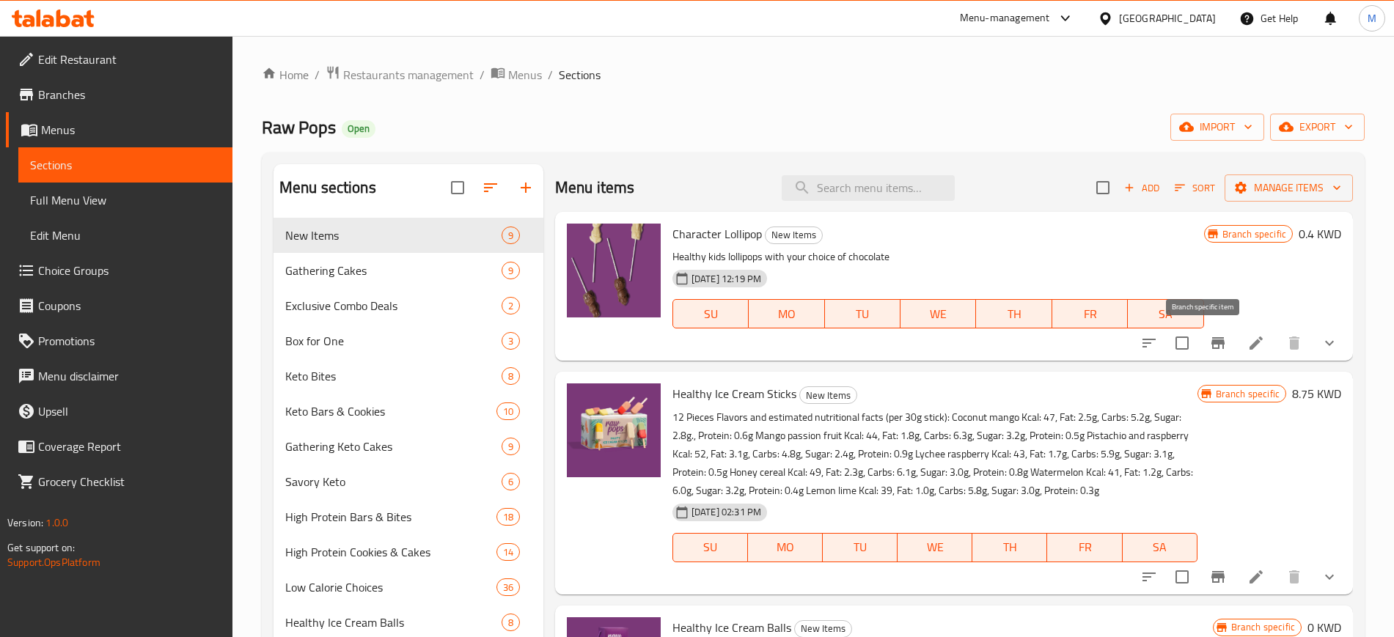
click at [1212, 343] on icon "Branch-specific-item" at bounding box center [1218, 343] width 13 height 12
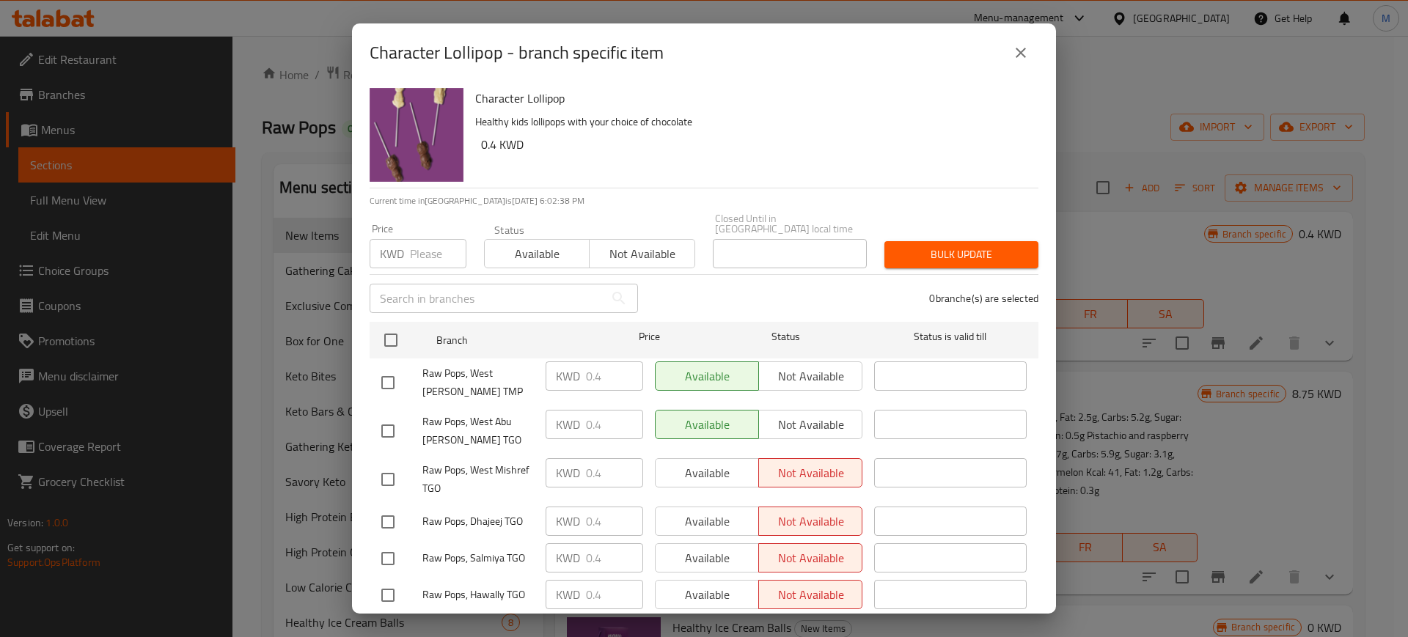
click at [1023, 54] on icon "close" at bounding box center [1021, 53] width 18 height 18
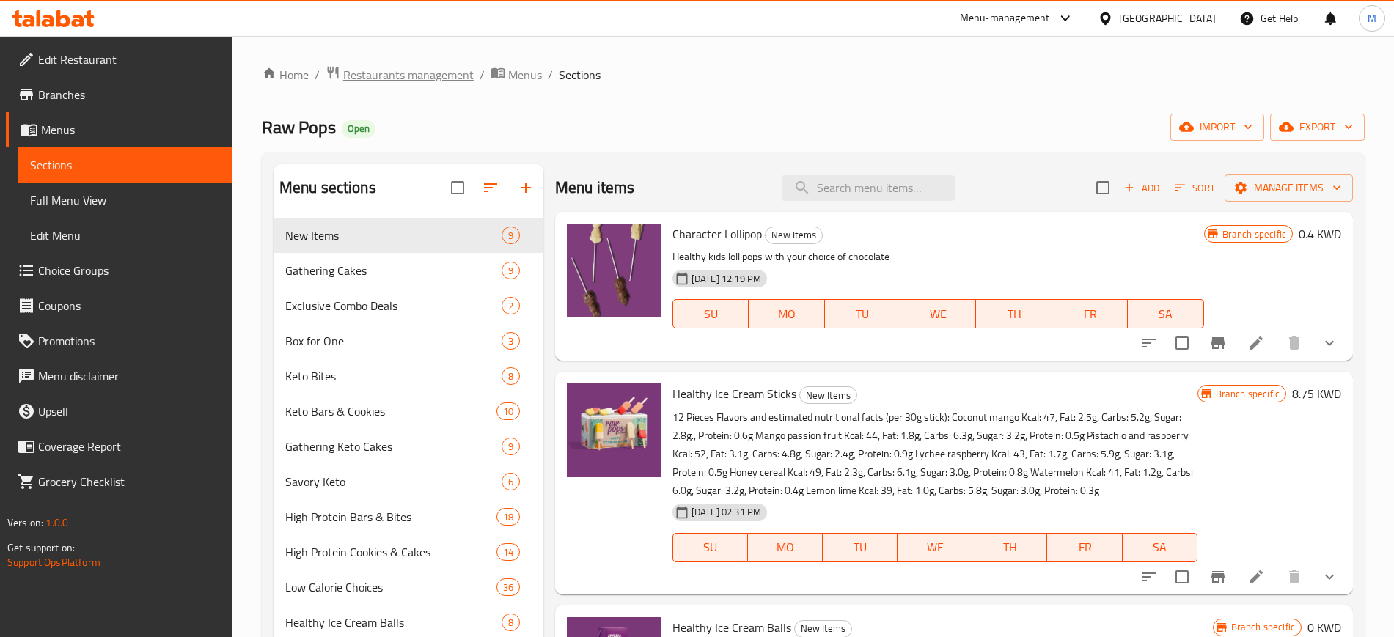
click at [419, 73] on span "Restaurants management" at bounding box center [408, 75] width 131 height 18
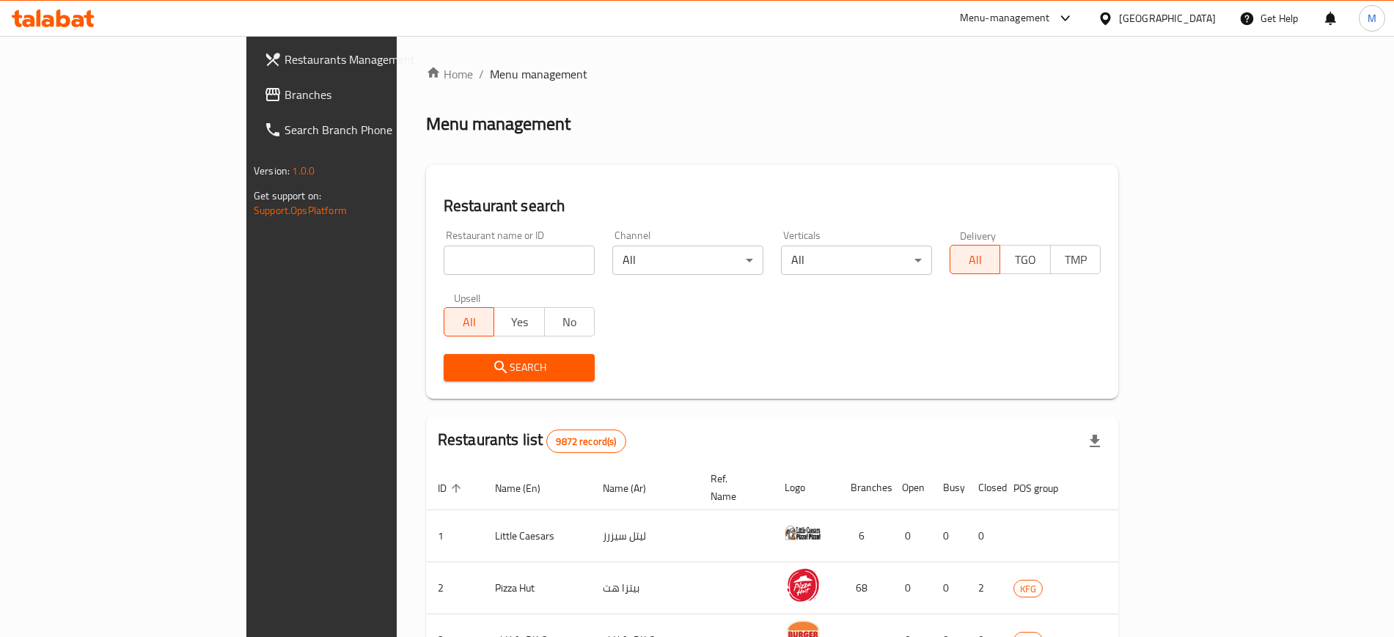
click at [487, 259] on input "search" at bounding box center [519, 260] width 151 height 29
type input "holo"
click button "Search" at bounding box center [519, 367] width 151 height 27
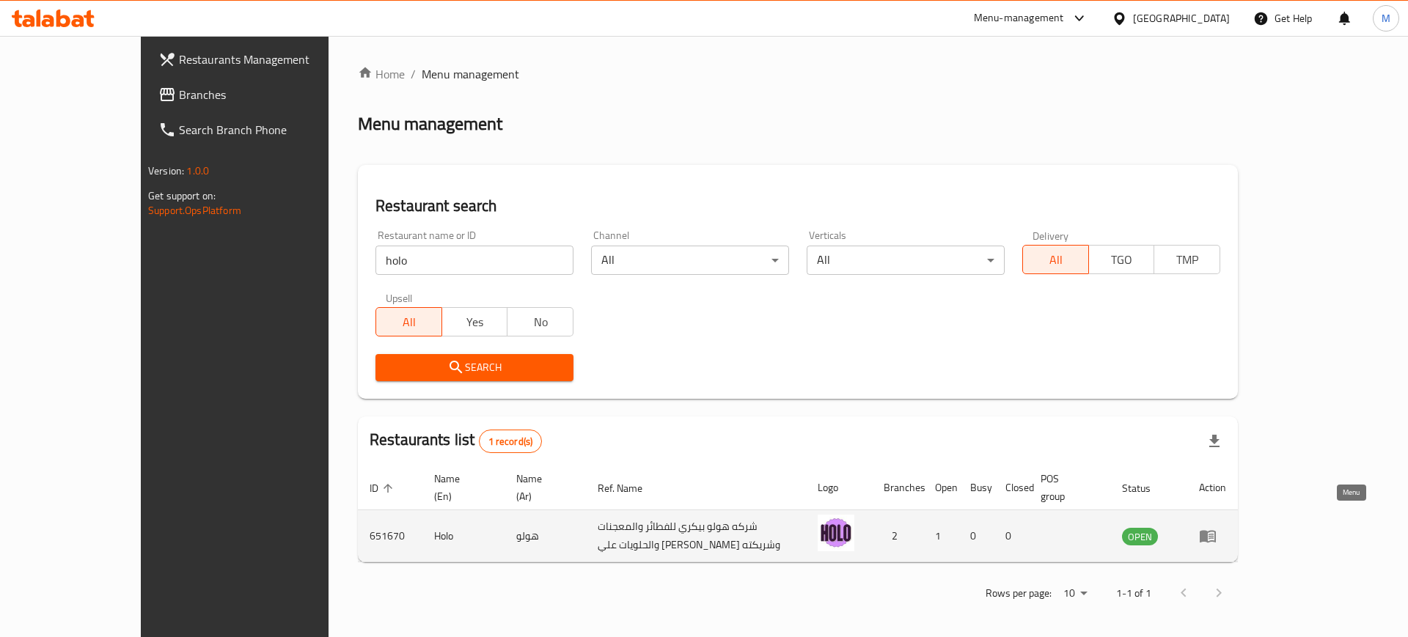
click at [1217, 527] on icon "enhanced table" at bounding box center [1208, 536] width 18 height 18
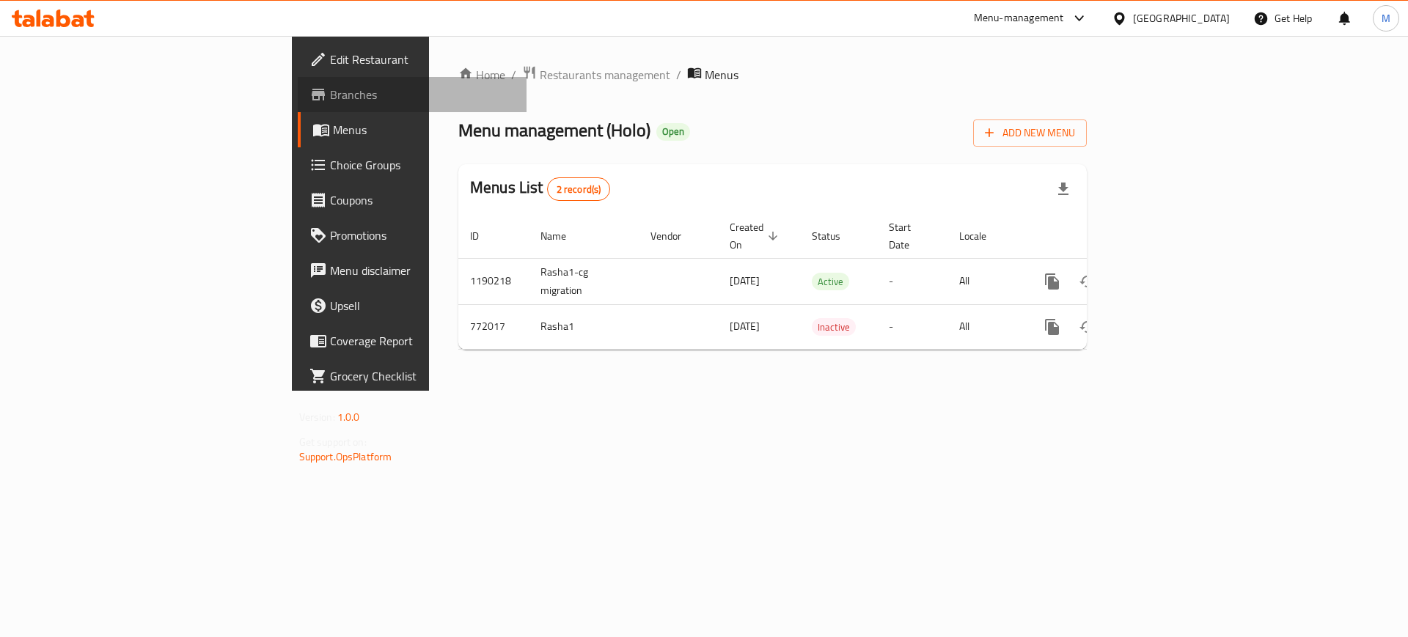
click at [330, 101] on span "Branches" at bounding box center [423, 95] width 186 height 18
